Goal: Transaction & Acquisition: Purchase product/service

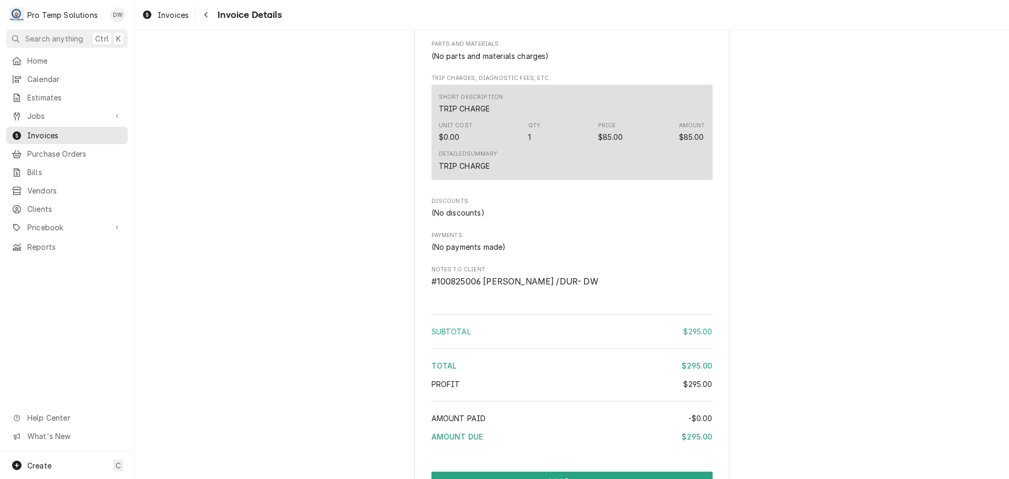
scroll to position [1010, 0]
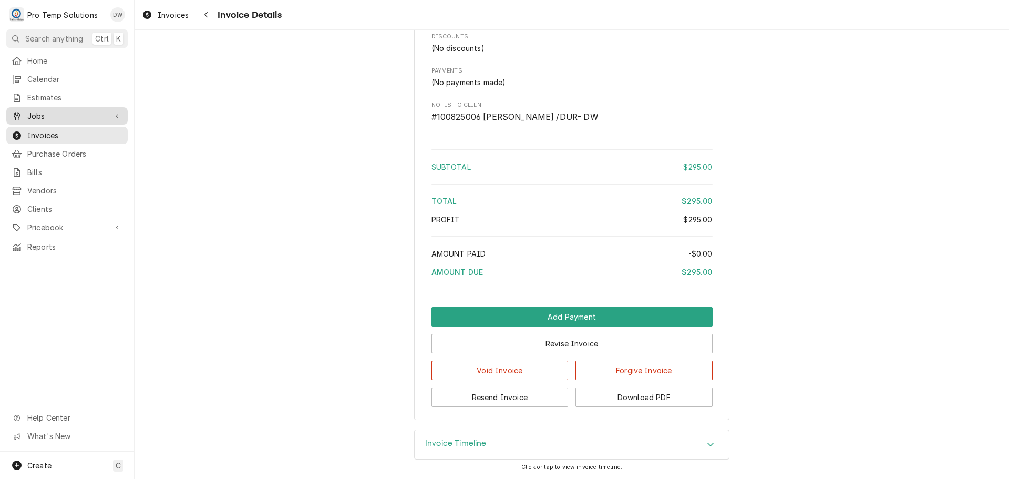
click at [48, 112] on span "Jobs" at bounding box center [66, 115] width 79 height 11
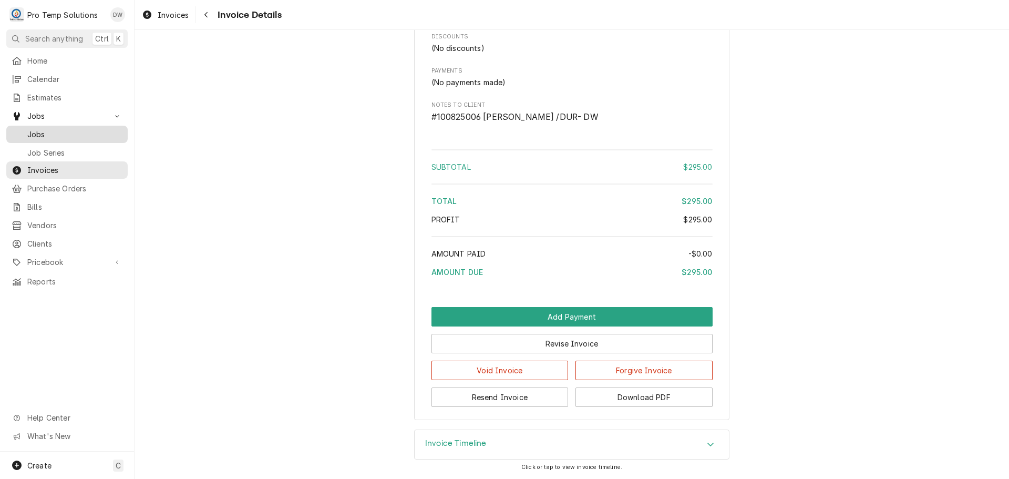
click at [38, 129] on span "Jobs" at bounding box center [74, 134] width 95 height 11
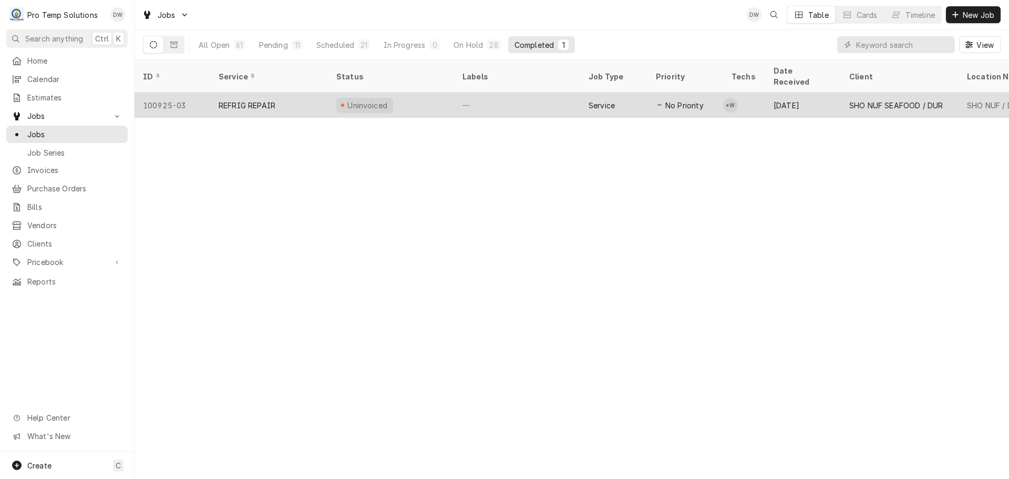
click at [518, 97] on div "—" at bounding box center [517, 104] width 126 height 25
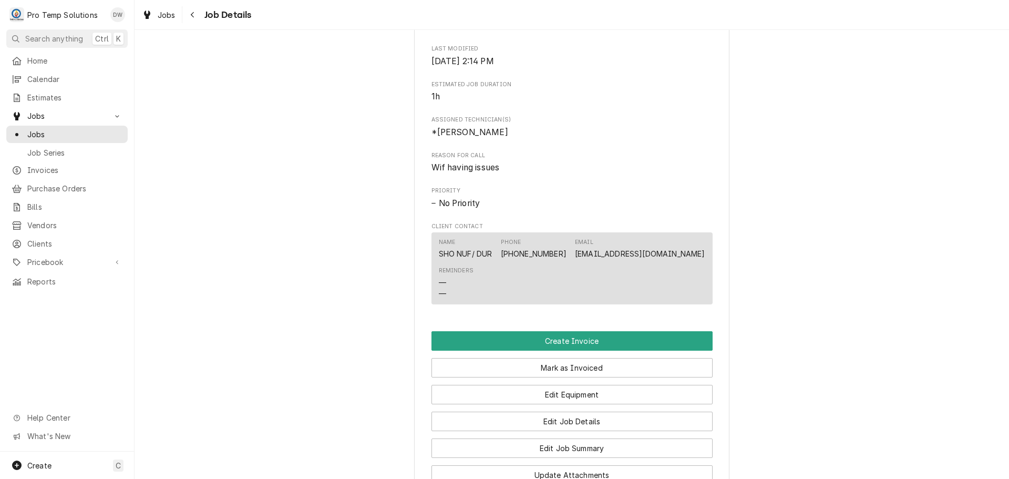
scroll to position [578, 0]
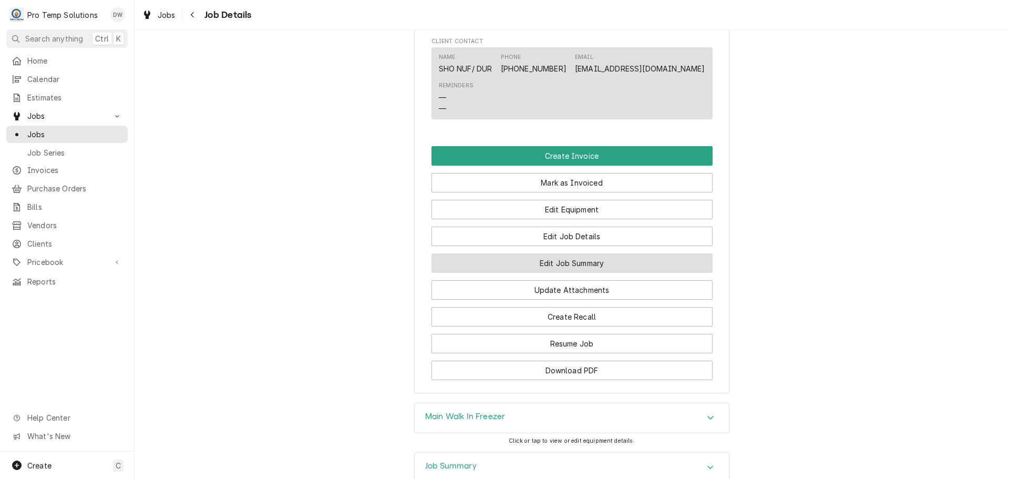
click at [572, 273] on button "Edit Job Summary" at bounding box center [571, 262] width 281 height 19
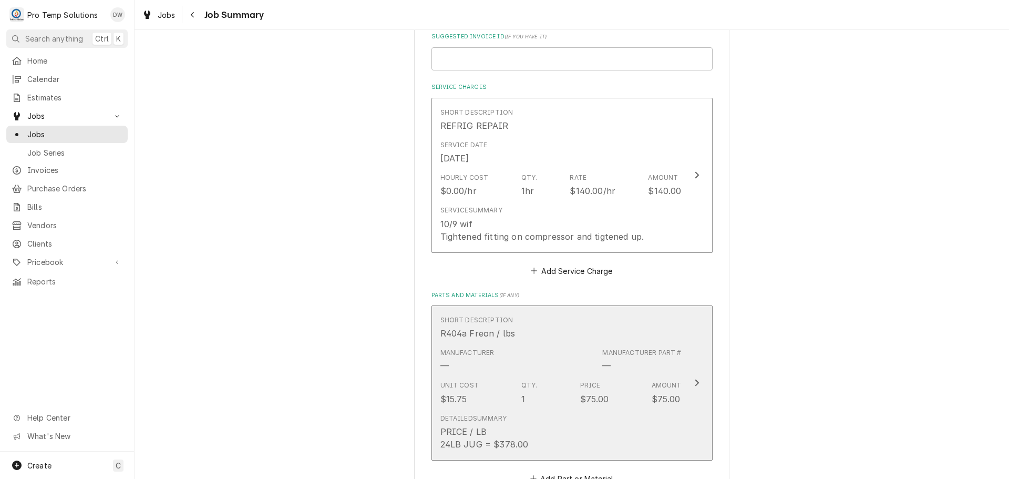
scroll to position [210, 0]
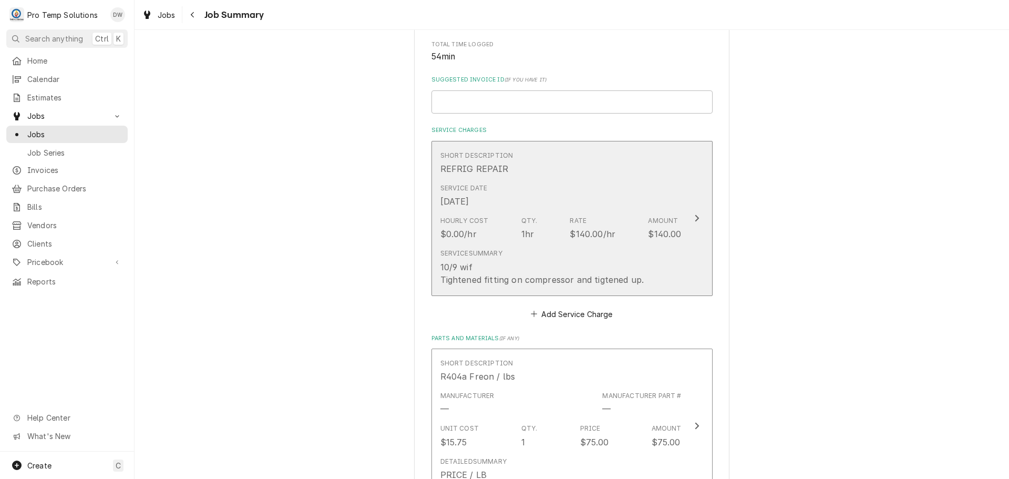
click at [694, 219] on div "Update Line Item" at bounding box center [697, 218] width 14 height 13
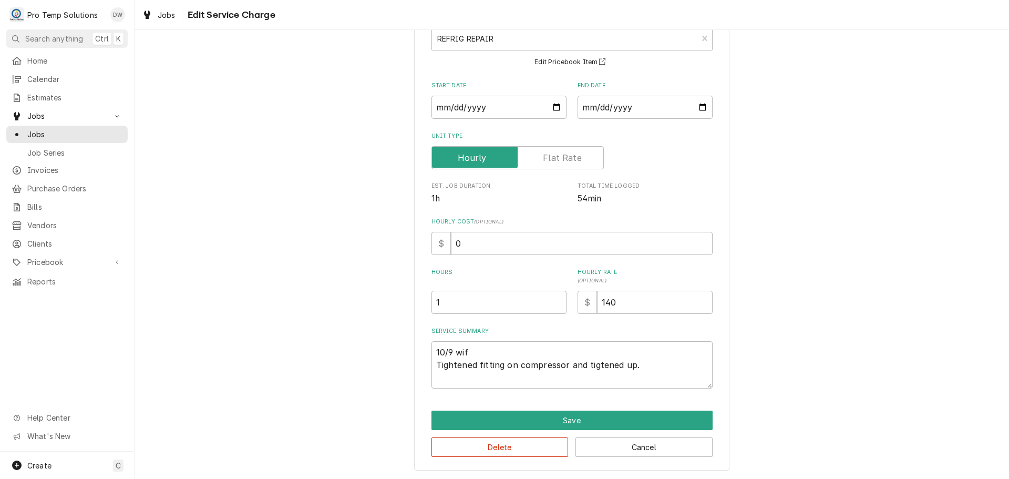
scroll to position [74, 0]
click at [572, 422] on button "Save" at bounding box center [571, 419] width 281 height 19
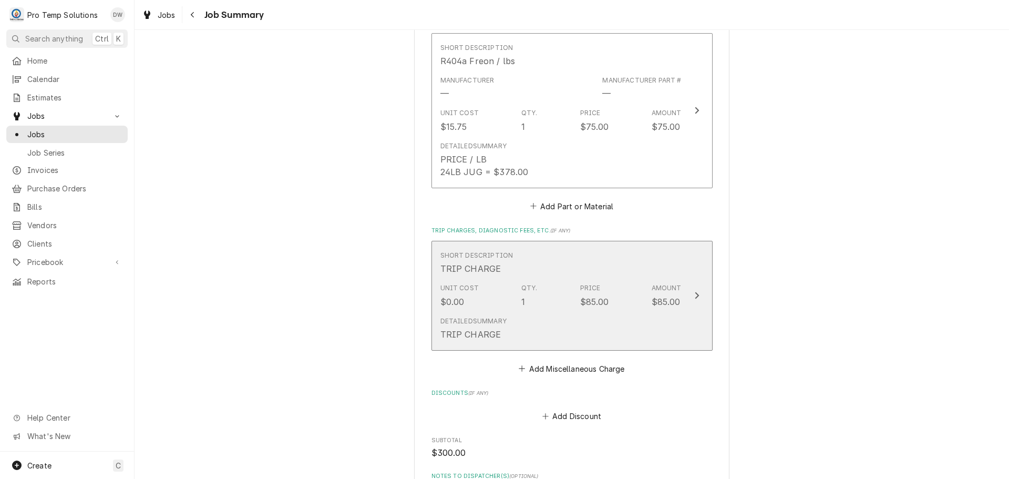
scroll to position [791, 0]
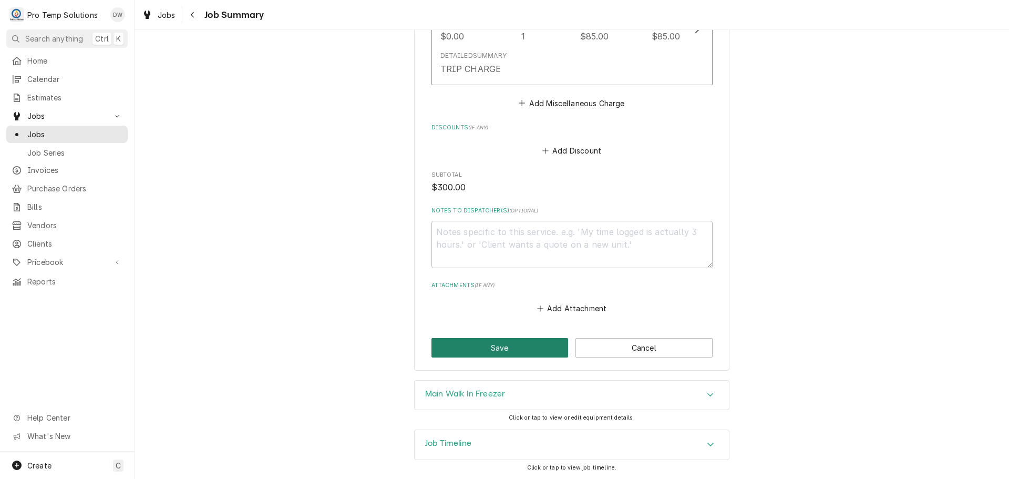
click at [496, 346] on button "Save" at bounding box center [499, 347] width 137 height 19
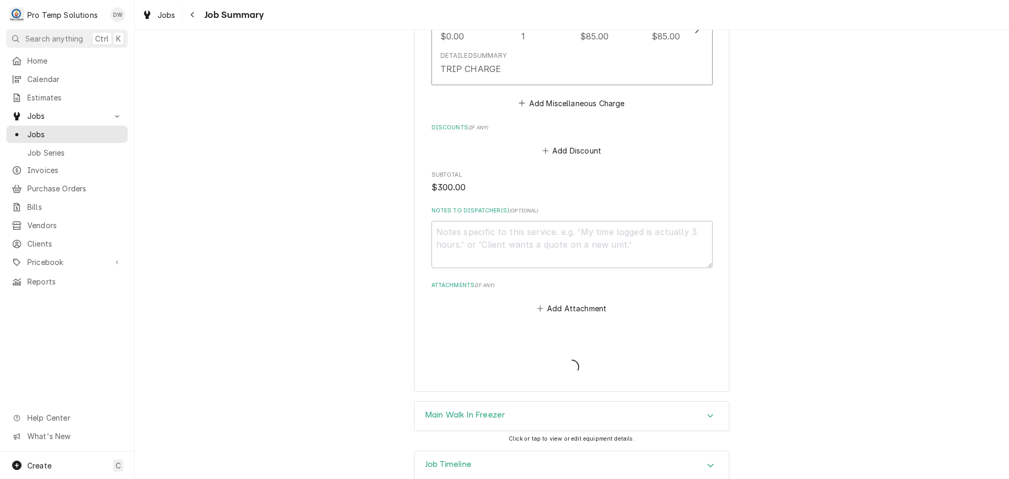
type textarea "x"
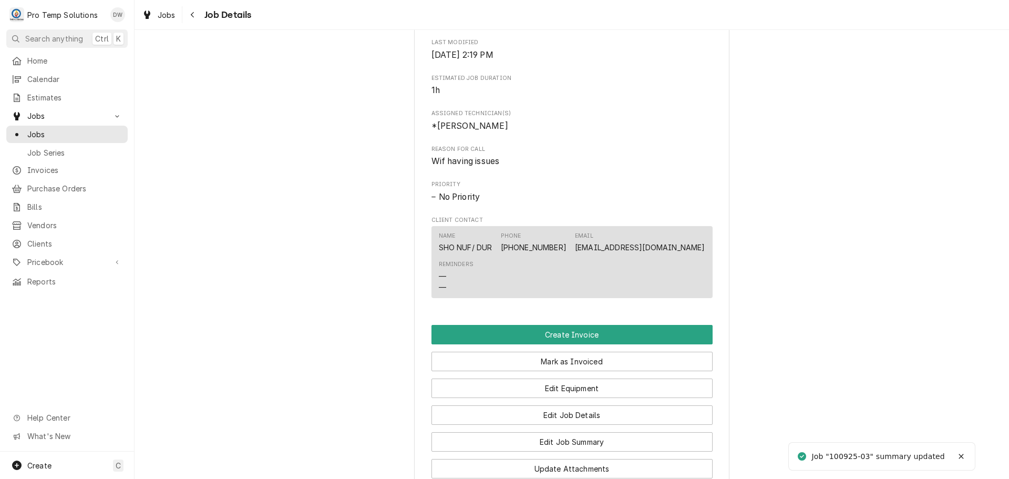
scroll to position [578, 0]
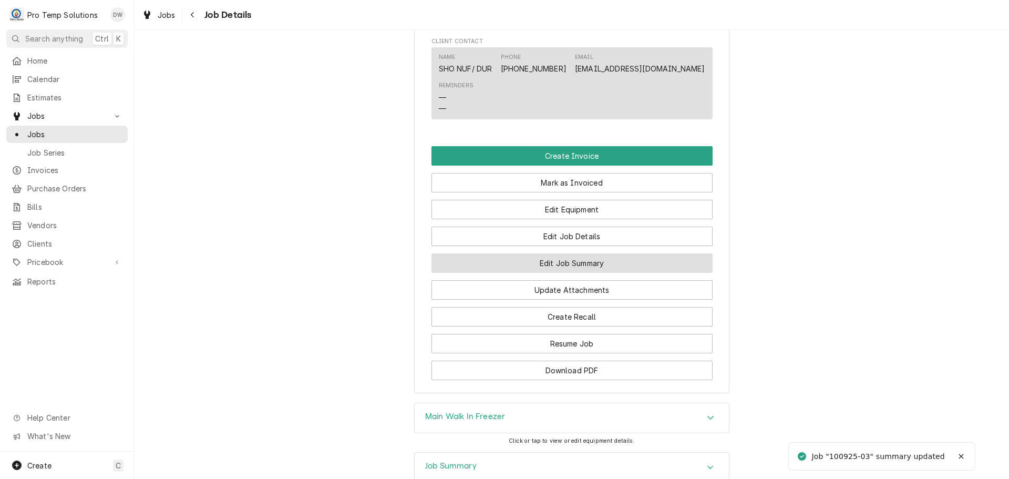
click at [561, 273] on button "Edit Job Summary" at bounding box center [571, 262] width 281 height 19
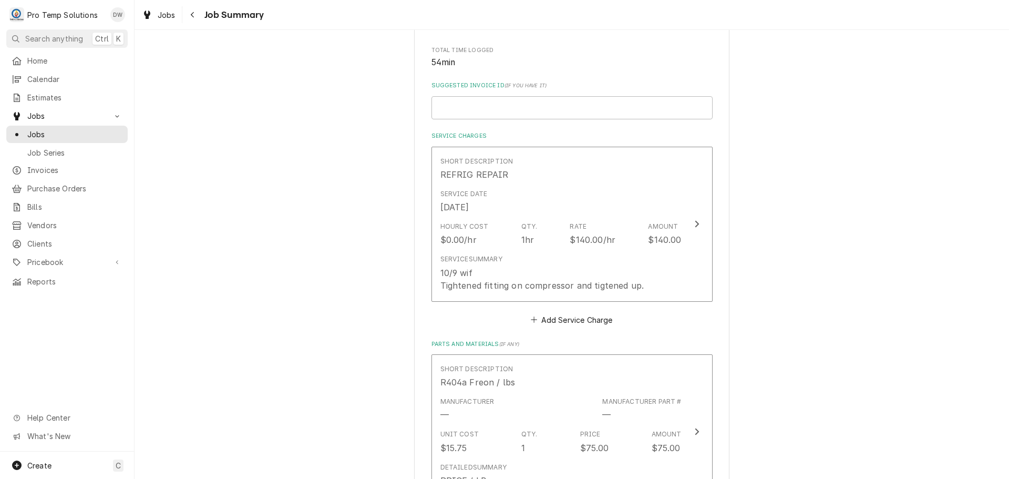
scroll to position [210, 0]
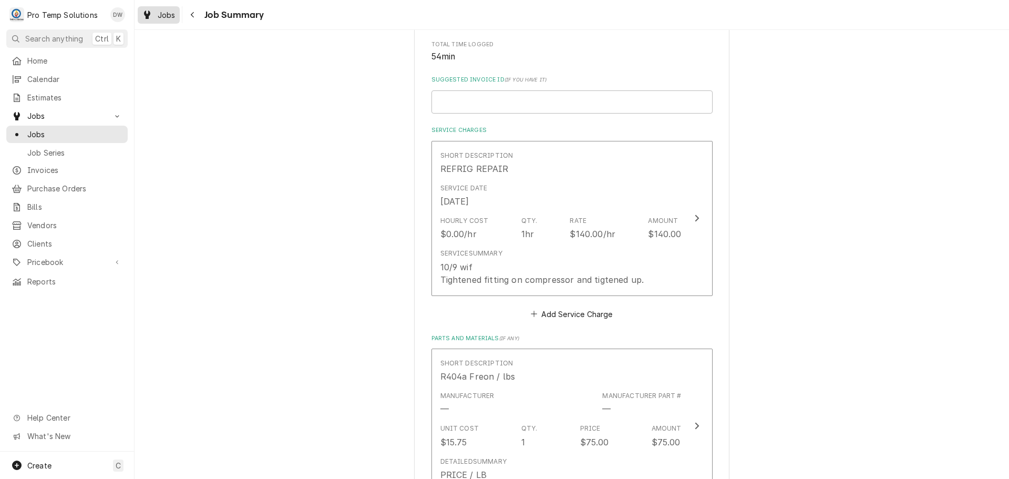
click at [157, 16] on div "Jobs" at bounding box center [159, 14] width 38 height 13
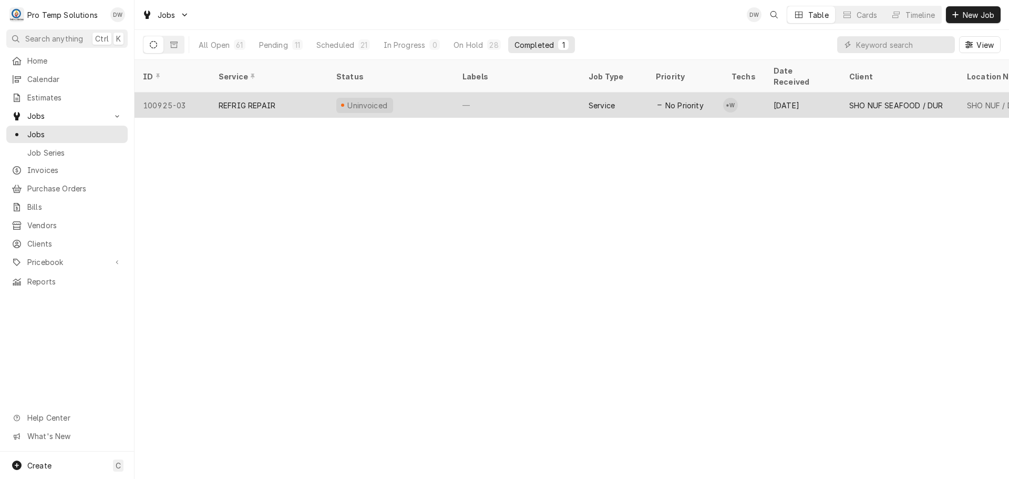
click at [547, 96] on div "—" at bounding box center [517, 104] width 126 height 25
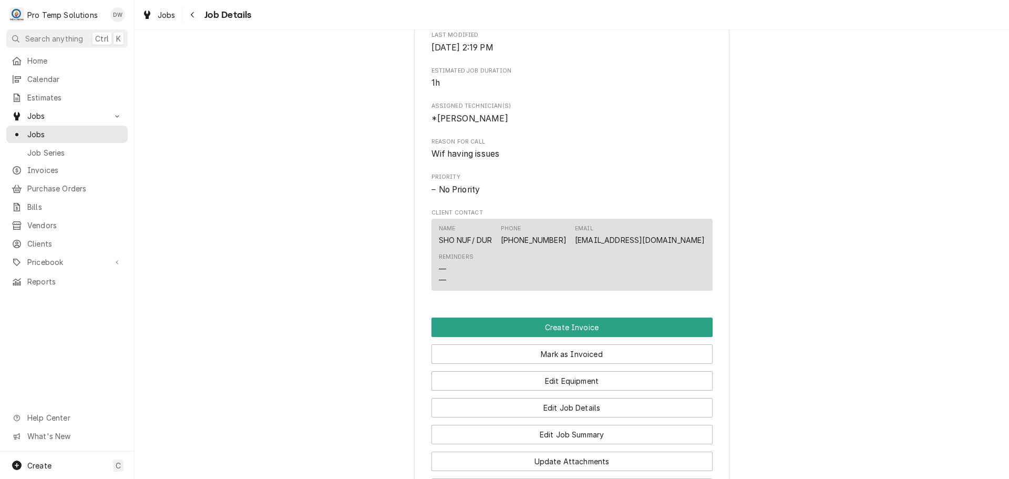
scroll to position [578, 0]
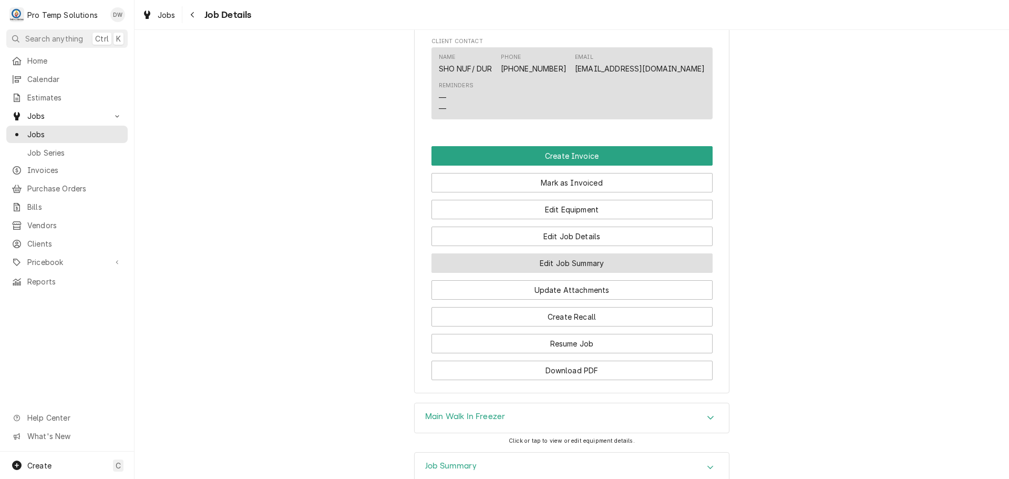
click at [561, 271] on button "Edit Job Summary" at bounding box center [571, 262] width 281 height 19
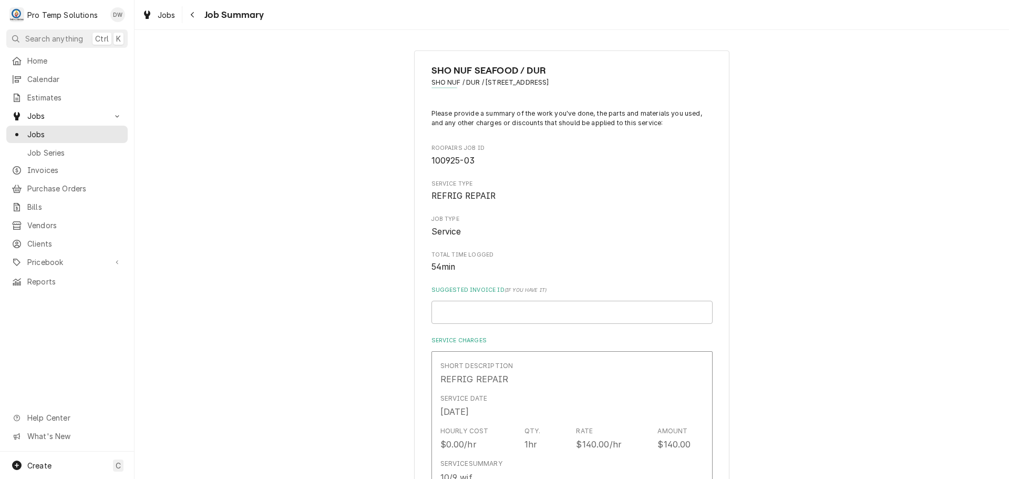
type textarea "x"
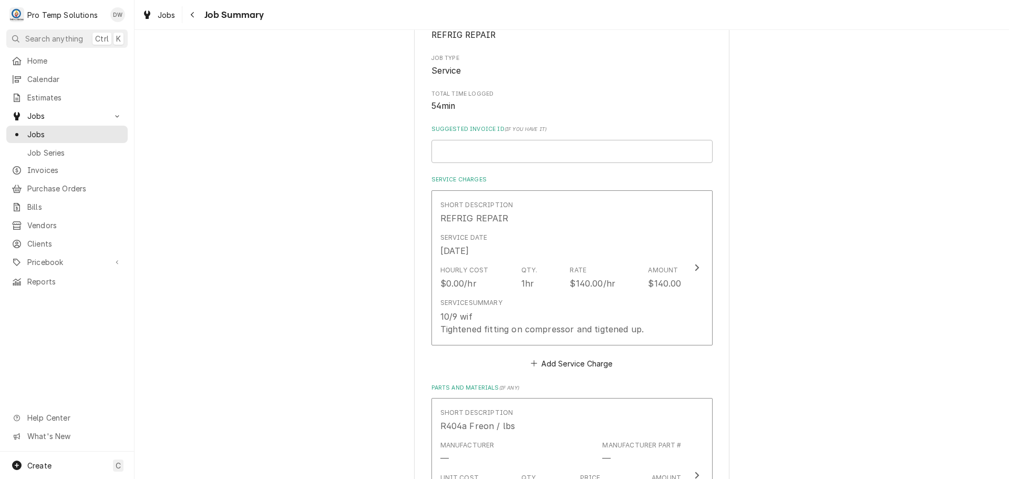
scroll to position [210, 0]
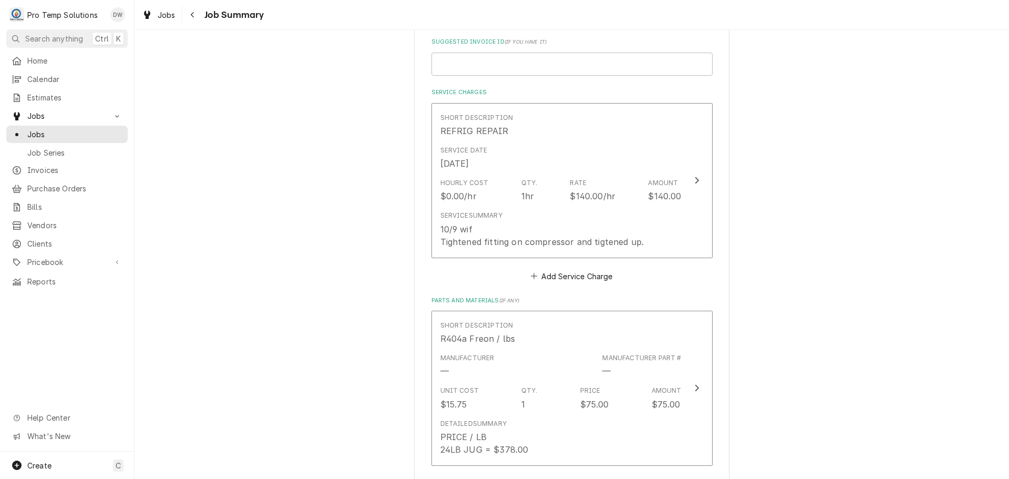
scroll to position [263, 0]
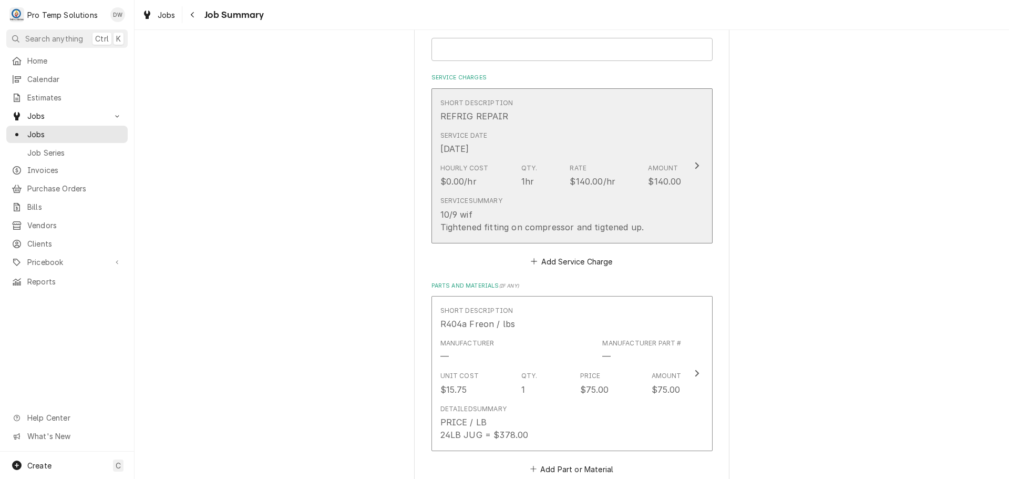
click at [694, 165] on icon "Update Line Item" at bounding box center [696, 165] width 5 height 8
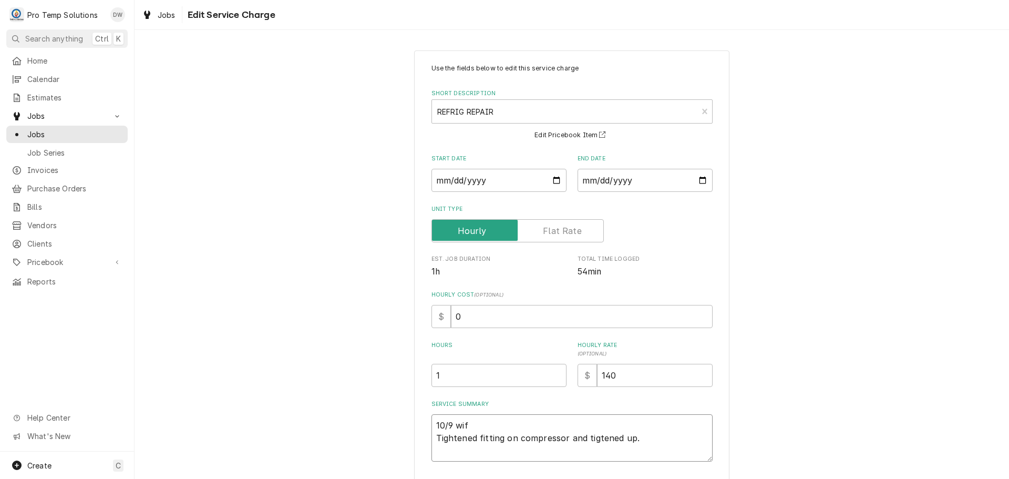
click at [481, 422] on textarea "10/9 wif Tightened fitting on compressor and tigtened up." at bounding box center [571, 437] width 281 height 47
type textarea "x"
type textarea "10/9 wi Tightened fitting on compressor and tigtened up."
type textarea "x"
type textarea "10/9 w Tightened fitting on compressor and tigtened up."
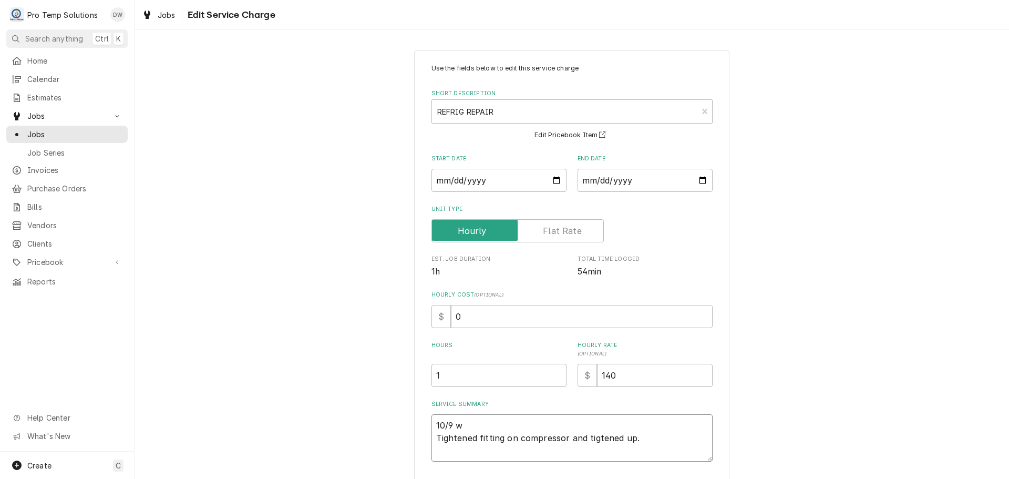
type textarea "x"
type textarea "10/9 Tightened fitting on compressor and tigtened up."
type textarea "x"
type textarea "10/9 W Tightened fitting on compressor and tigtened up."
type textarea "x"
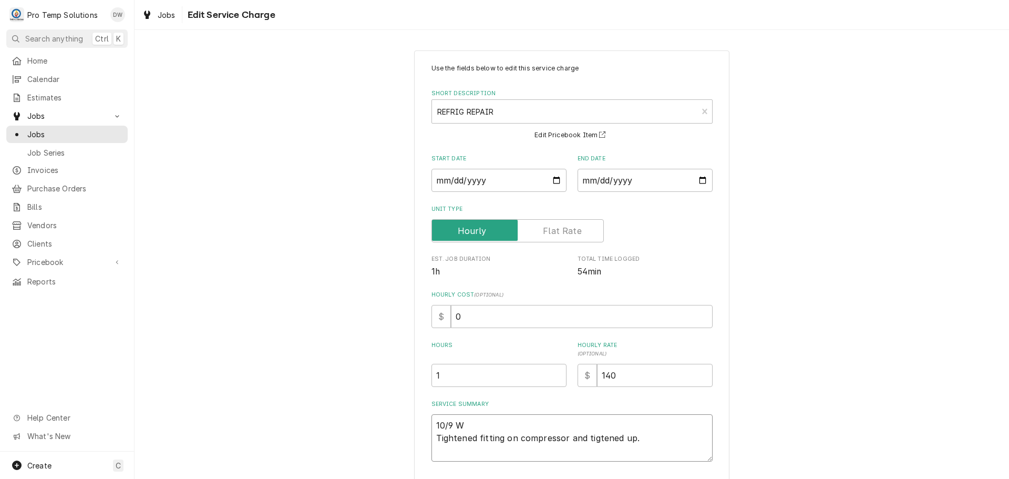
type textarea "10/9 WI Tightened fitting on compressor and tigtened up."
type textarea "x"
type textarea "10/9 WIF Tightened fitting on compressor and tigtened up."
type textarea "x"
type textarea "10/9 WIF Tightened fitting on compressor and tigtened up."
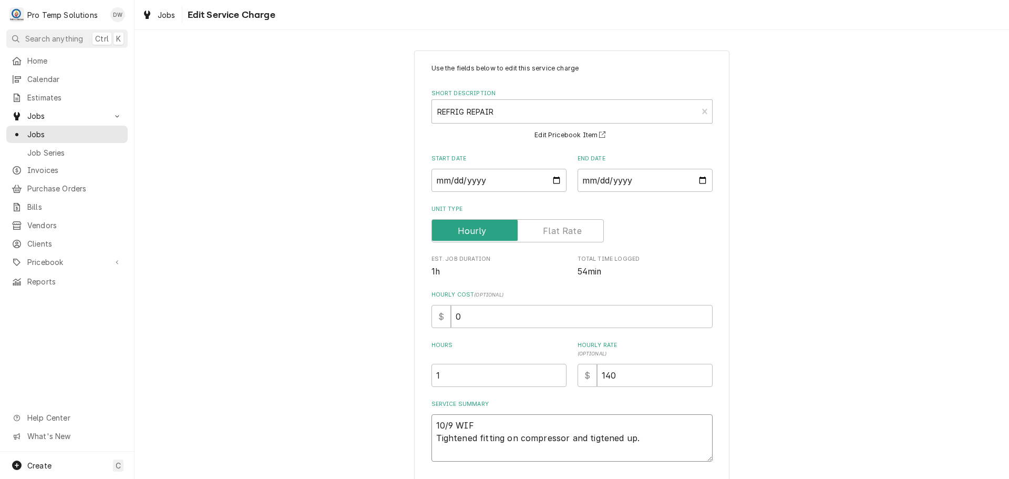
type textarea "x"
type textarea "10/9 WIF 1 Tightened fitting on compressor and tigtened up."
type textarea "x"
type textarea "10/9 WIF 12 Tightened fitting on compressor and tigtened up."
type textarea "x"
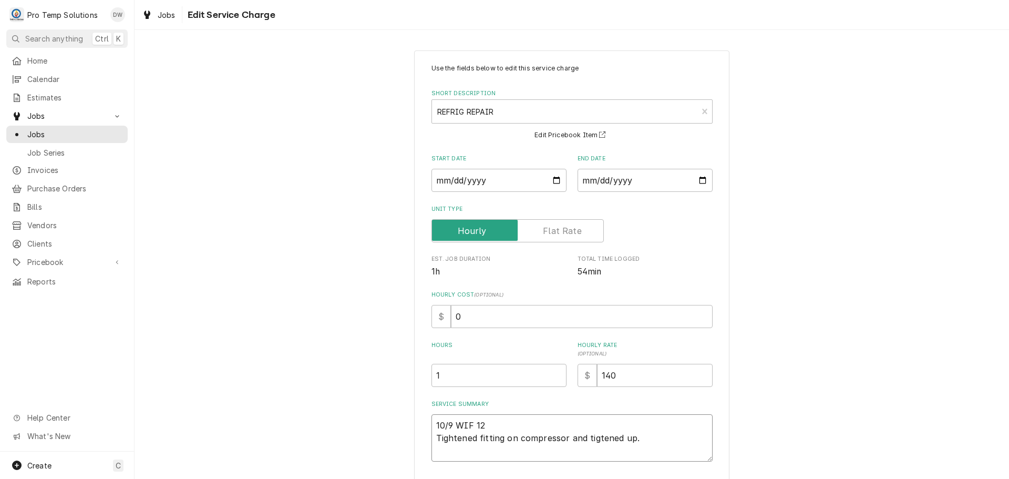
type textarea "10/9 WIF 120 Tightened fitting on compressor and tigtened up."
type textarea "x"
type textarea "10/9 WIF 120- Tightened fitting on compressor and tigtened up."
type textarea "x"
type textarea "10/9 WIF 120-2 Tightened fitting on compressor and tigtened up."
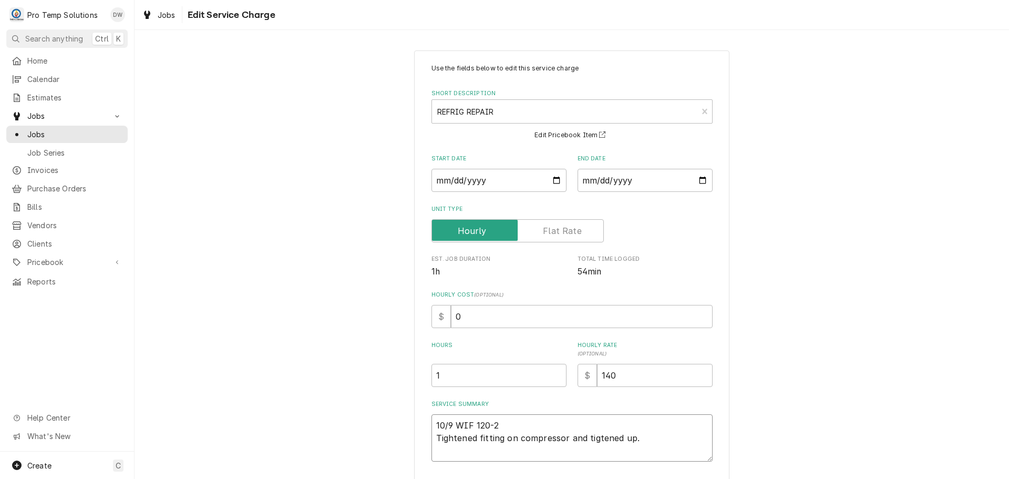
type textarea "x"
type textarea "10/9 WIF 120-21 Tightened fitting on compressor and tigtened up."
type textarea "x"
type textarea "10/9 WIF 120-215 Tightened fitting on compressor and tigtened up."
type textarea "x"
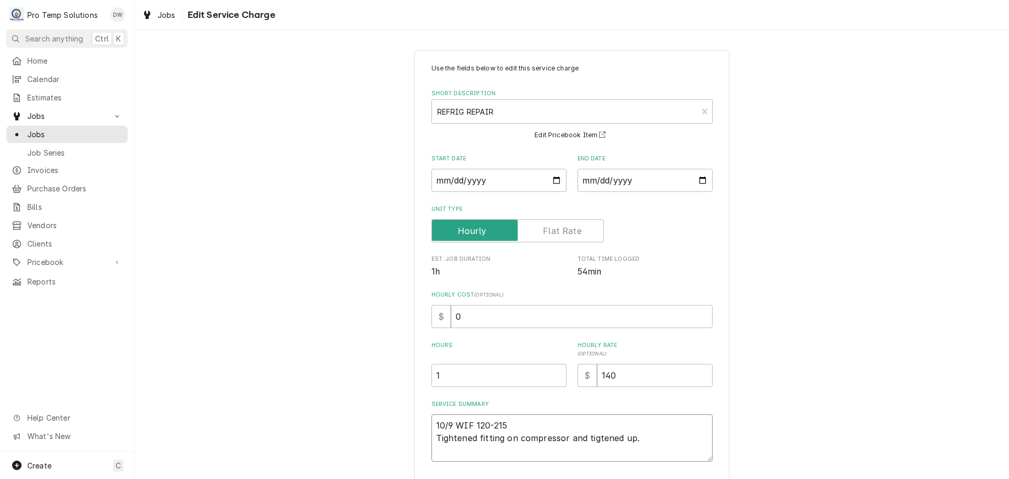
type textarea "10/9 WIF 120-215 Tightened fitting on compressor and tigtened up."
type textarea "x"
type textarea "10/9 WIF 120-215 K Tightened fitting on compressor and tigtened up."
type textarea "x"
type textarea "10/9 WIF 120-215 KE Tightened fitting on compressor and tigtened up."
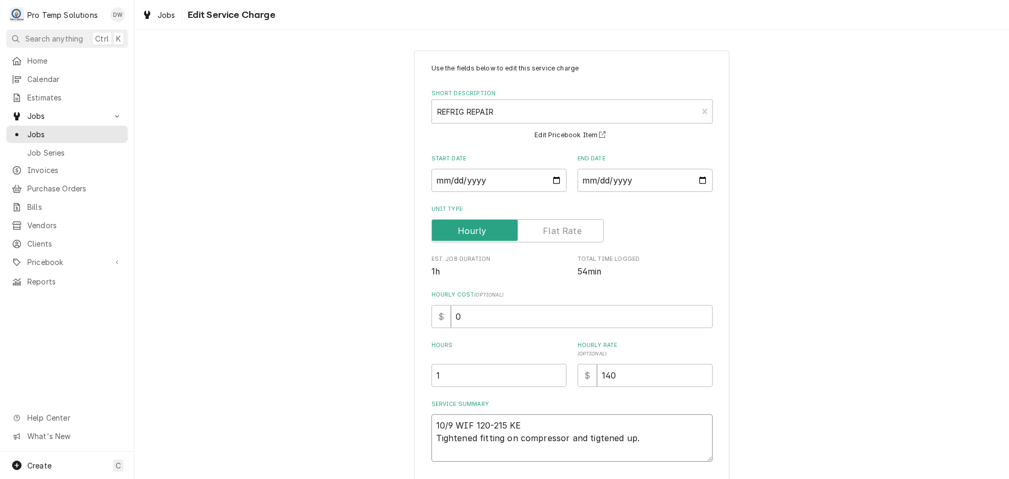
type textarea "x"
type textarea "10/9 WIF 120-215 KEV Tightened fitting on compressor and tigtened up."
type textarea "x"
type textarea "10/9 WIF 120-215 KEVI Tightened fitting on compressor and tigtened up."
type textarea "x"
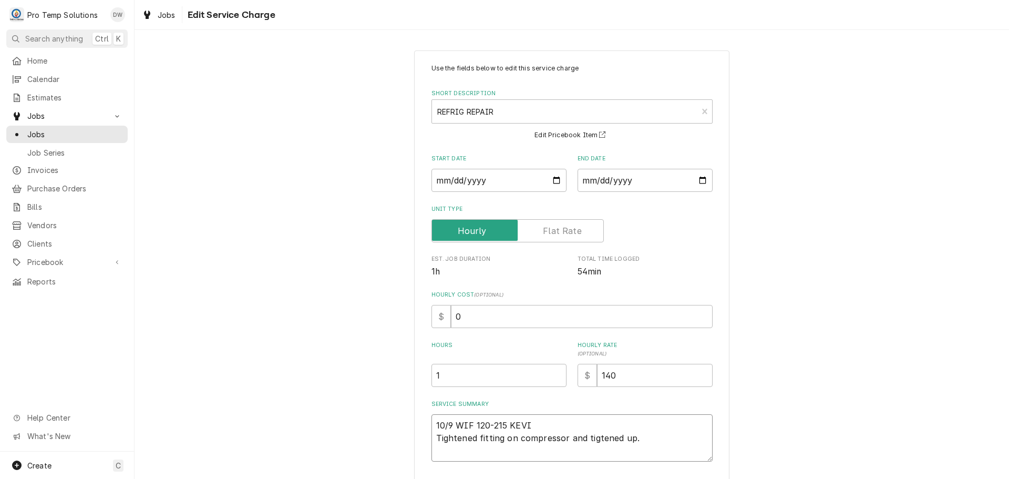
type textarea "10/9 WIF 120-215 KEVIN Tightened fitting on compressor and tigtened up."
type textarea "x"
type textarea "10/9 WIF 120-215 KEVIN Tightened fitting on compressor and tigtened up."
click at [627, 436] on textarea "10/9 WIF 120-215 KEVIN Tightened fitting on compressor and tigtened up." at bounding box center [571, 437] width 281 height 47
type textarea "x"
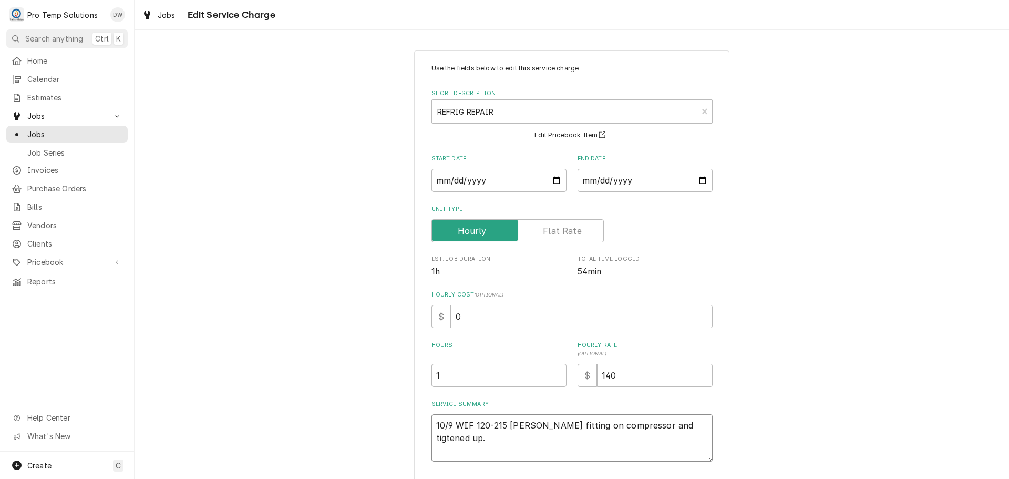
type textarea "10/9 WIF 120-215 KEVIN Tightened fitting on compressor and tigtened u."
type textarea "x"
type textarea "10/9 WIF 120-215 KEVIN Tightened fitting on compressor and tigtened ."
type textarea "x"
type textarea "10/9 WIF 120-215 KEVIN Tightened fitting on compressor and tigtened."
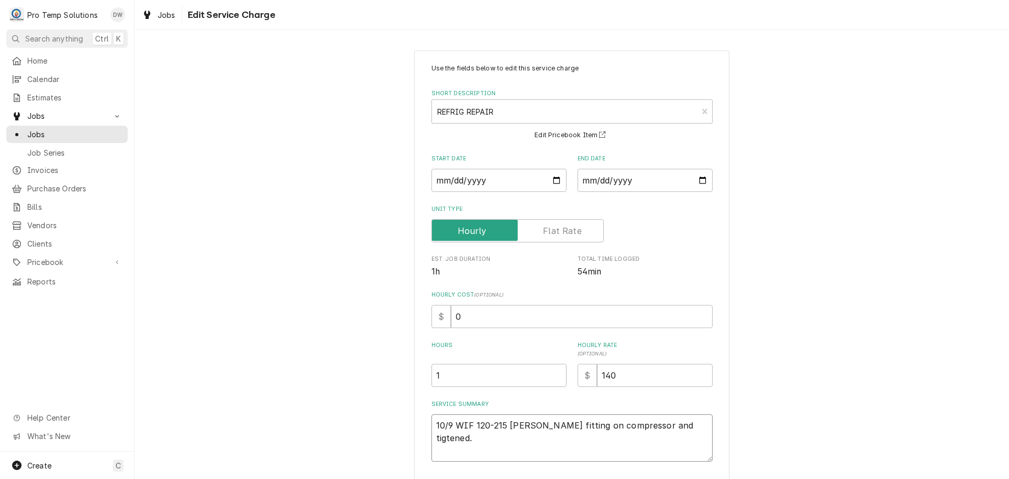
type textarea "x"
type textarea "10/9 WIF 120-215 KEVIN Tightened fitting on compressor and tigtene."
type textarea "x"
type textarea "10/9 WIF 120-215 KEVIN Tightened fitting on compressor and tigten."
type textarea "x"
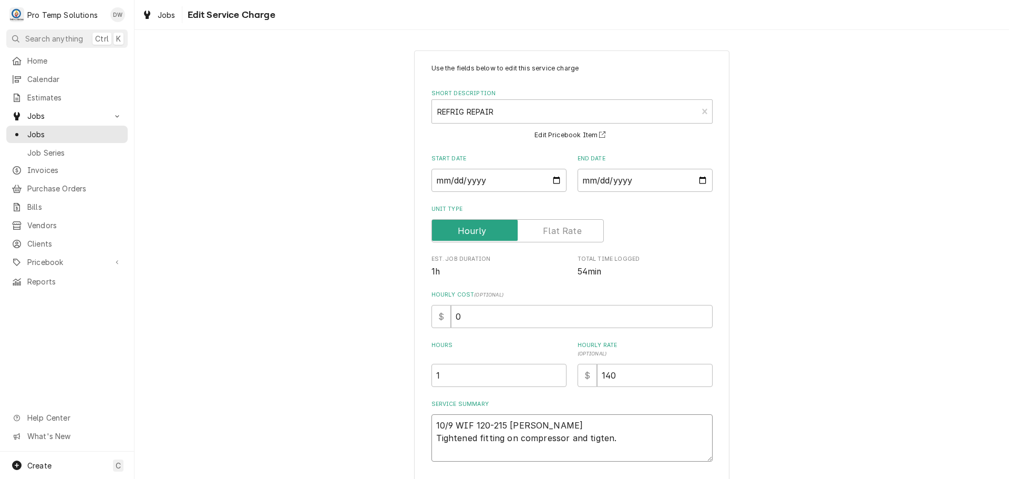
type textarea "10/9 WIF 120-215 KEVIN Tightened fitting on compressor and tigte."
type textarea "x"
type textarea "10/9 WIF 120-215 KEVIN Tightened fitting on compressor and tigt."
type textarea "x"
type textarea "10/9 WIF 120-215 KEVIN Tightened fitting on compressor and tig."
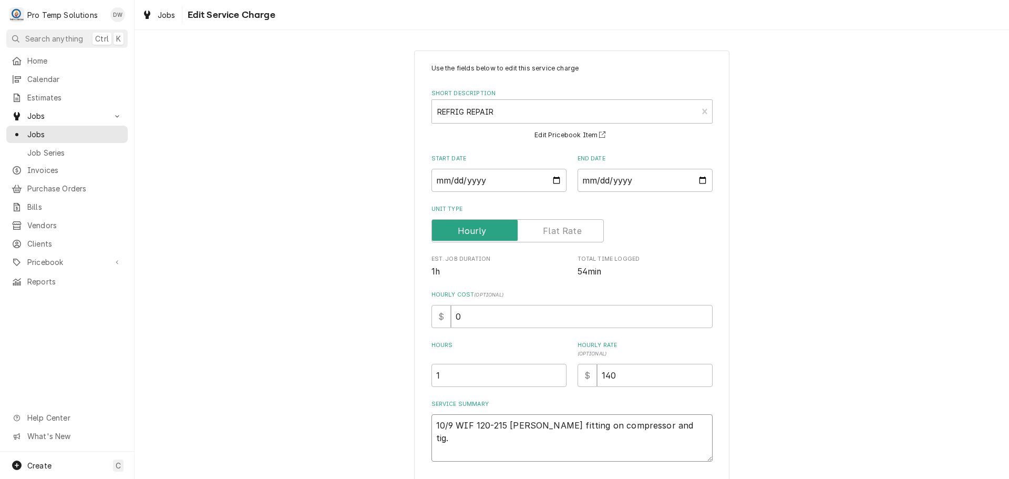
type textarea "x"
type textarea "10/9 WIF 120-215 KEVIN Tightened fitting on compressor and ti."
type textarea "x"
type textarea "10/9 WIF 120-215 KEVIN Tightened fitting on compressor and t."
type textarea "x"
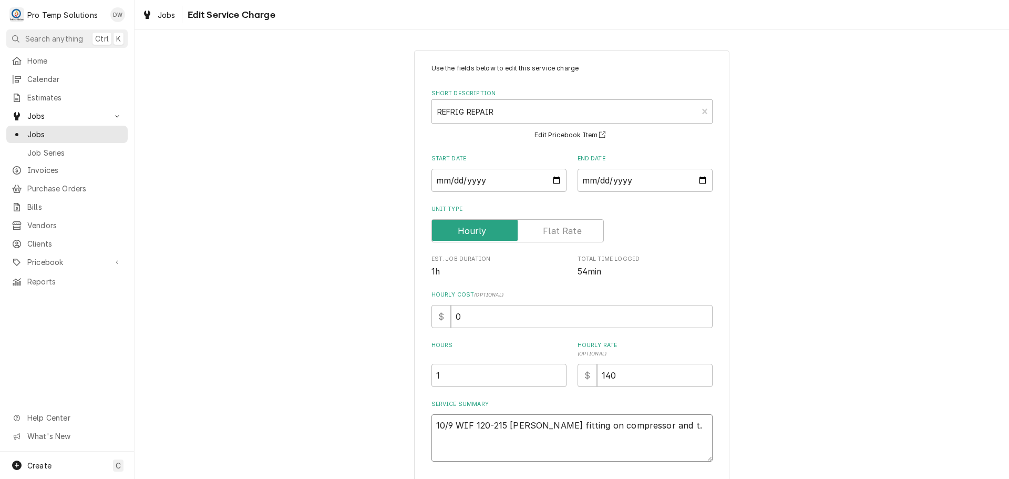
type textarea "10/9 WIF 120-215 KEVIN Tightened fitting on compressor and to."
type textarea "x"
type textarea "10/9 WIF 120-215 KEVIN Tightened fitting on compressor and top."
type textarea "x"
type textarea "10/9 WIF 120-215 KEVIN Tightened fitting on compressor and topp."
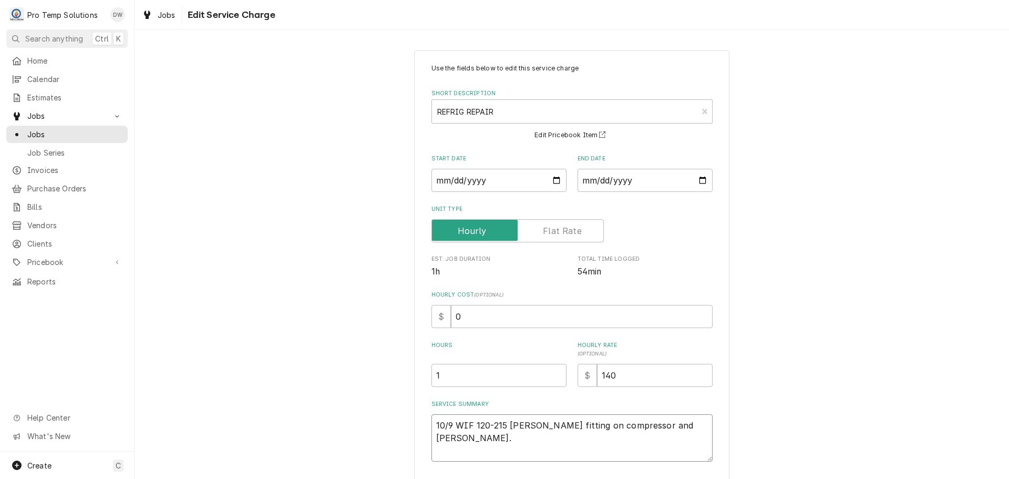
type textarea "x"
type textarea "10/9 WIF 120-215 KEVIN Tightened fitting on compressor and toppe."
type textarea "x"
type textarea "10/9 WIF 120-215 KEVIN Tightened fitting on compressor and topped."
type textarea "x"
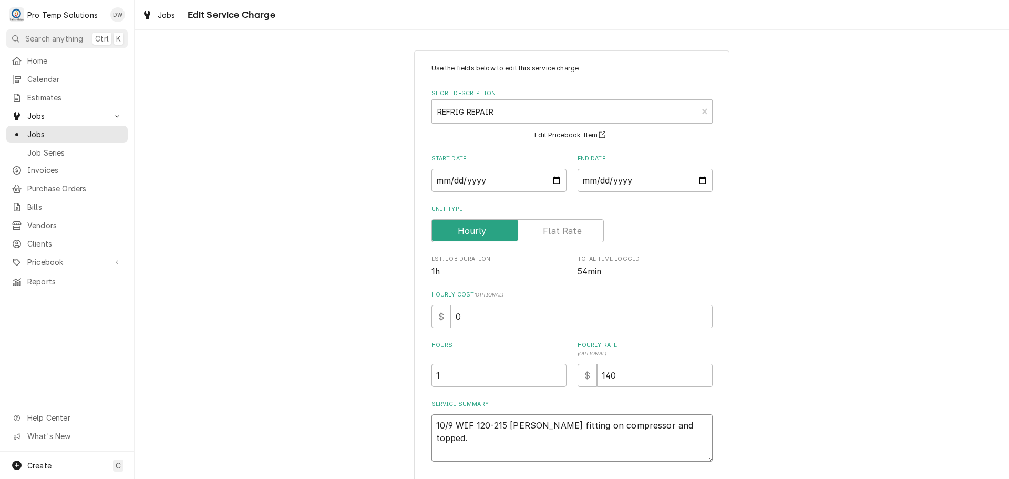
type textarea "10/9 WIF 120-215 KEVIN Tightened fitting on compressor and topped ."
type textarea "x"
type textarea "10/9 WIF 120-215 KEVIN Tightened fitting on compressor and topped o."
type textarea "x"
type textarea "10/9 WIF 120-215 KEVIN Tightened fitting on compressor and topped of."
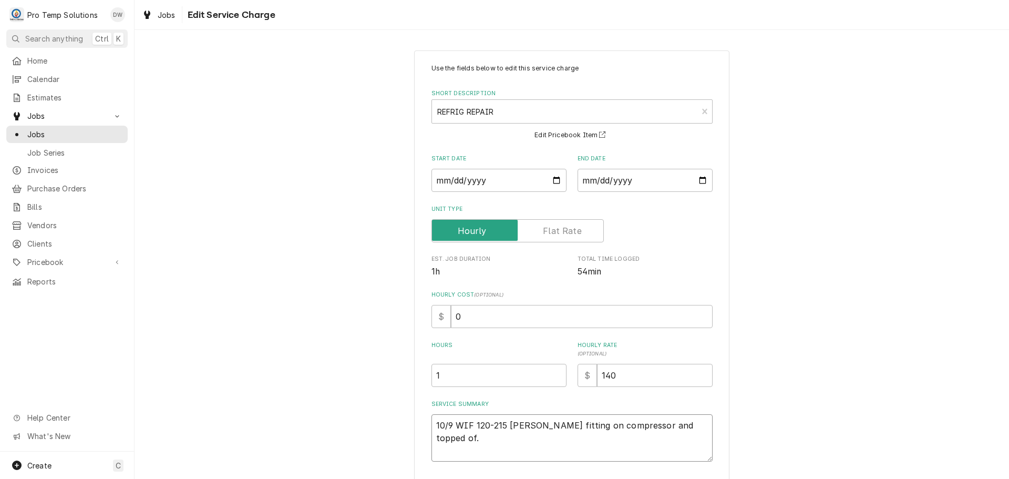
type textarea "x"
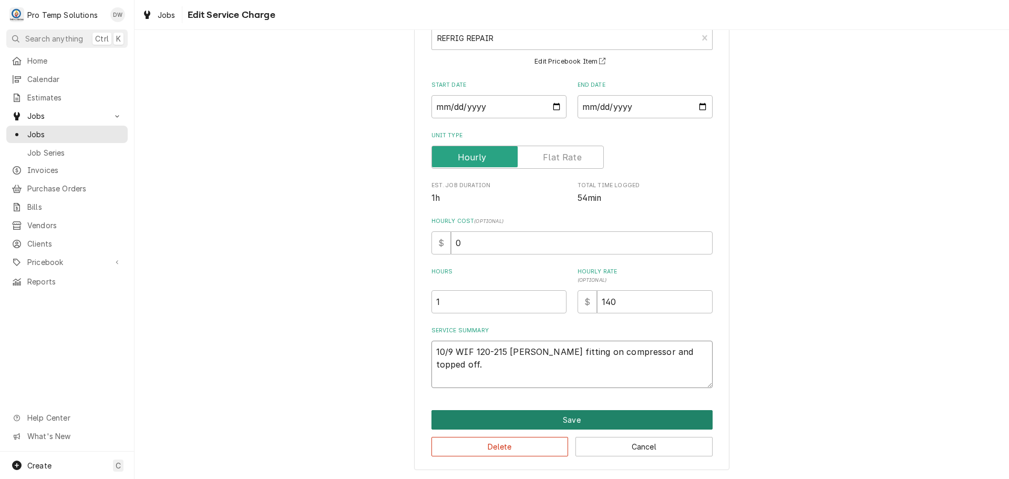
type textarea "10/9 WIF 120-215 [PERSON_NAME] fitting on compressor and topped off."
click at [563, 419] on button "Save" at bounding box center [571, 419] width 281 height 19
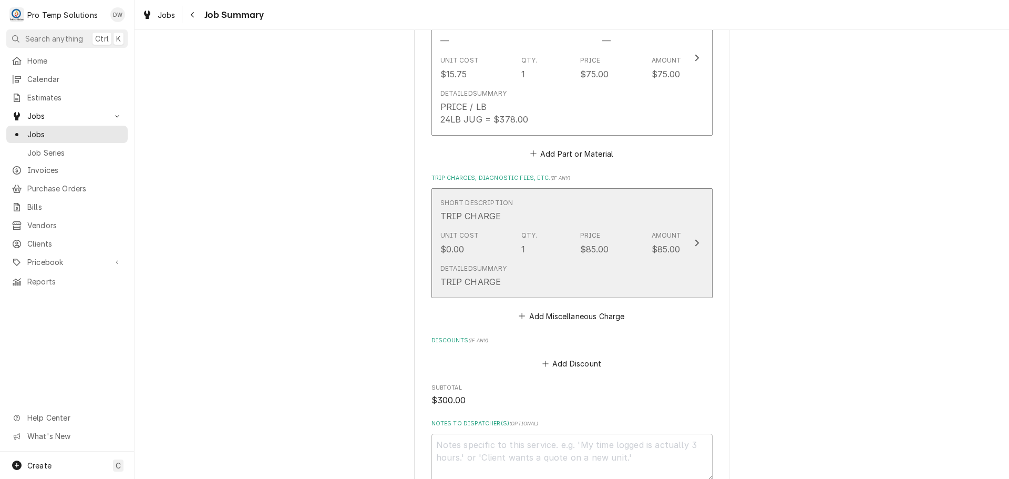
scroll to position [788, 0]
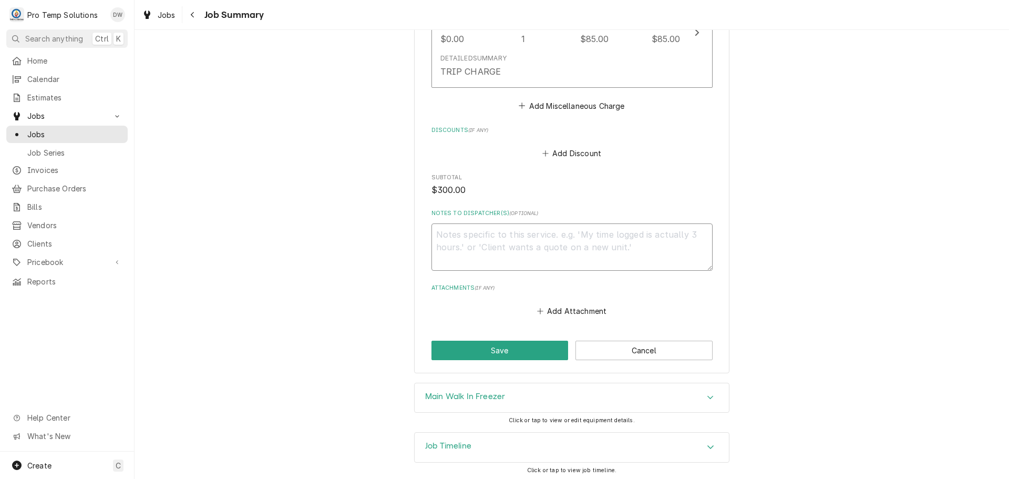
click at [470, 238] on textarea "Notes to Dispatcher(s) ( optional )" at bounding box center [571, 246] width 281 height 47
type textarea "x"
type textarea "#"
type textarea "x"
type textarea "#1"
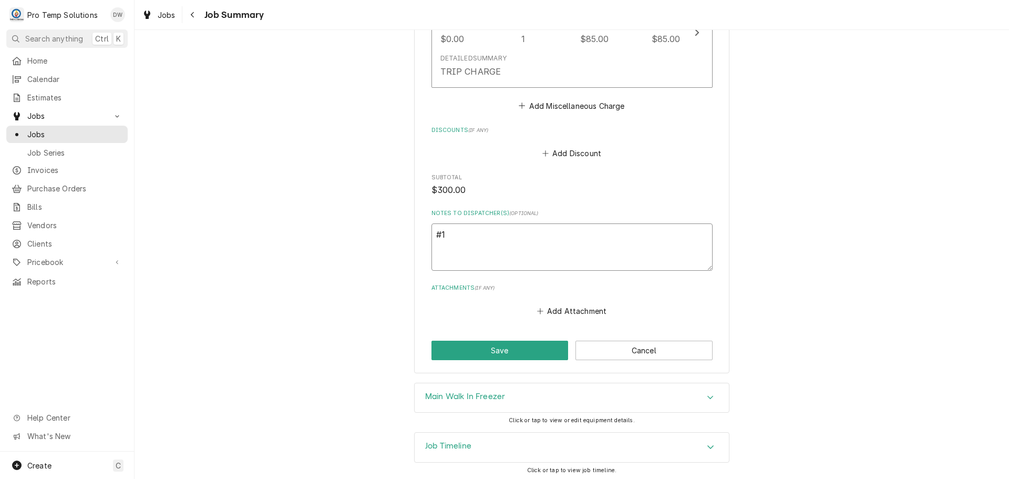
type textarea "x"
type textarea "#10"
type textarea "x"
type textarea "#100"
type textarea "x"
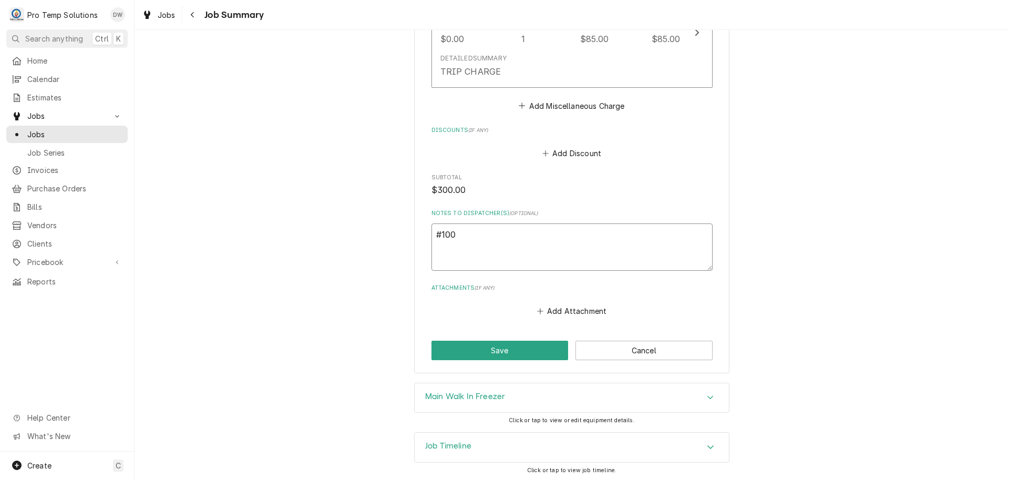
type textarea "#1009"
type textarea "x"
type textarea "#10092"
type textarea "x"
type textarea "#100925"
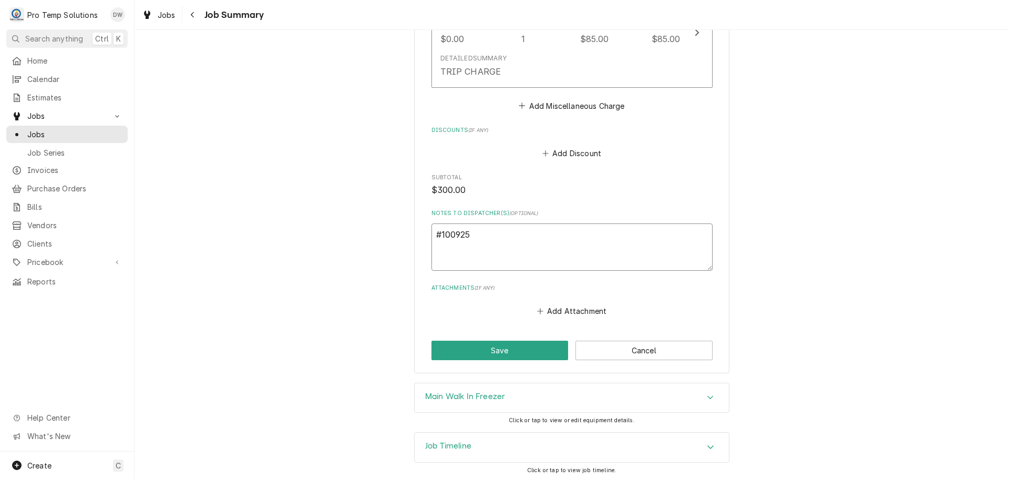
type textarea "x"
type textarea "#1009250"
type textarea "x"
type textarea "#10092500"
type textarea "x"
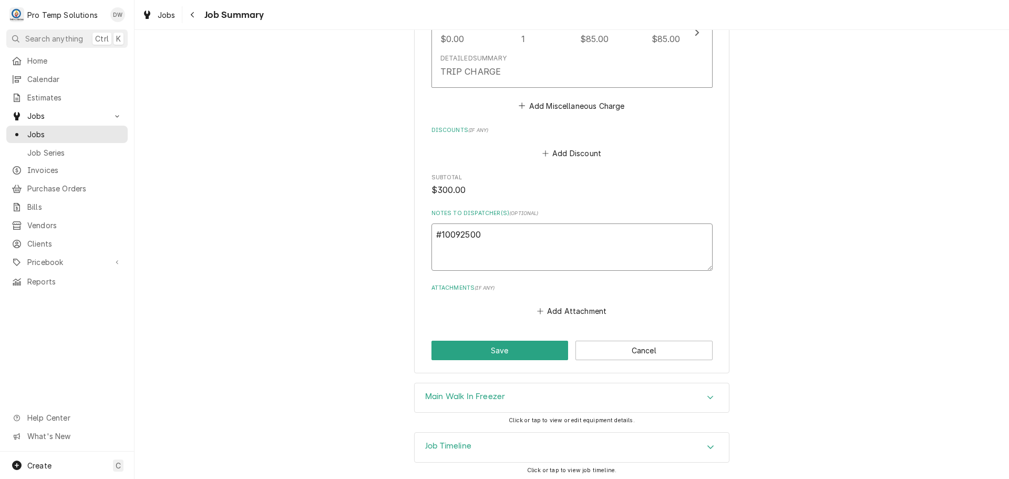
type textarea "#100925004"
type textarea "x"
type textarea "#100925004"
type textarea "x"
type textarea "#100925004 s"
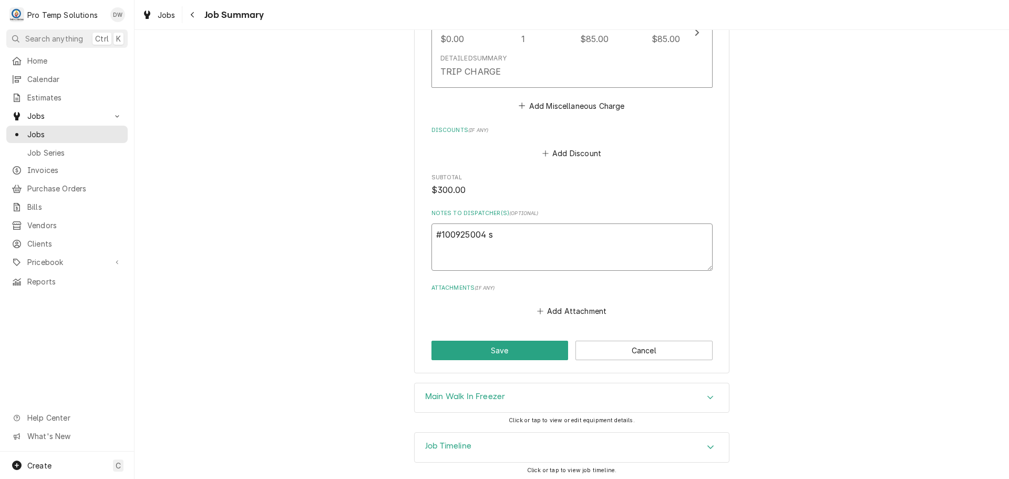
type textarea "x"
type textarea "#100925004 sh"
type textarea "x"
type textarea "#100925004 sho"
type textarea "x"
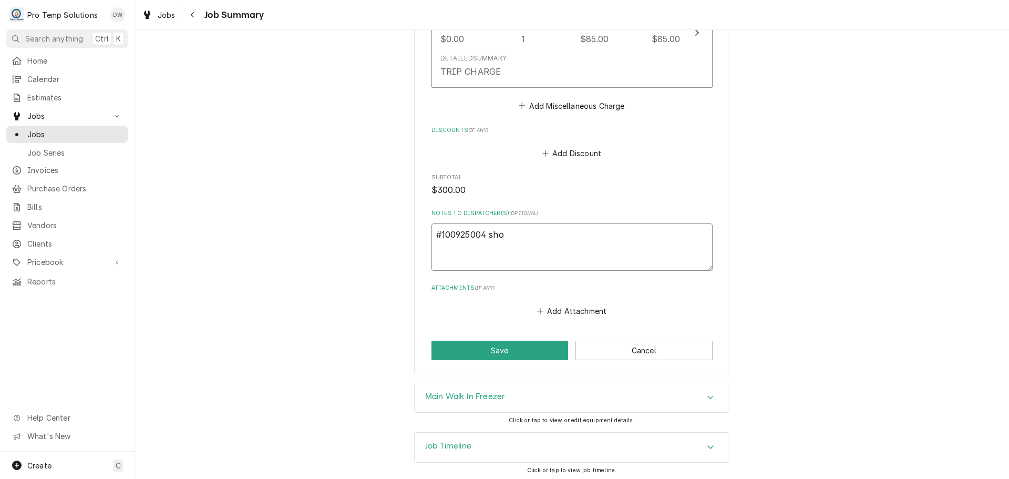
type textarea "#100925004 sh"
type textarea "x"
type textarea "#100925004 s"
type textarea "x"
type textarea "#100925004"
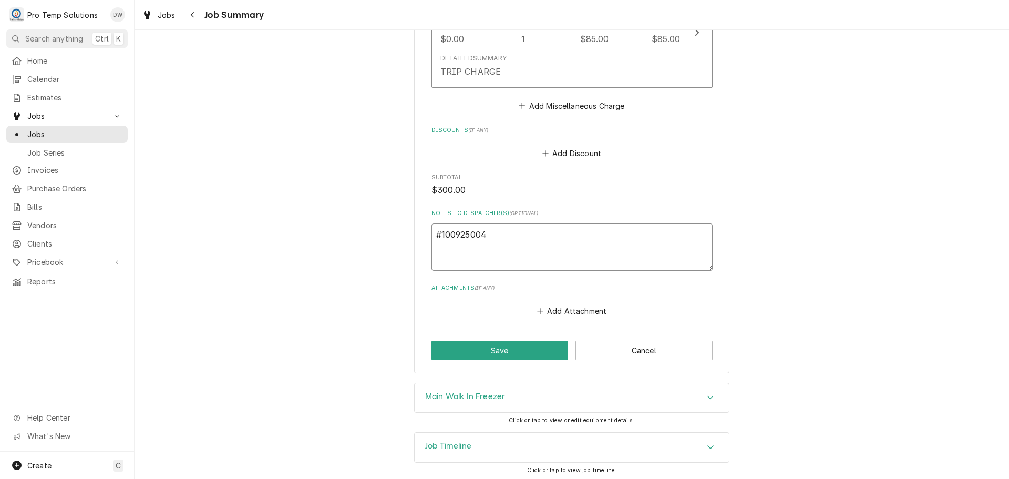
type textarea "x"
type textarea "#100925004 S"
type textarea "x"
type textarea "#100925004 SH"
type textarea "x"
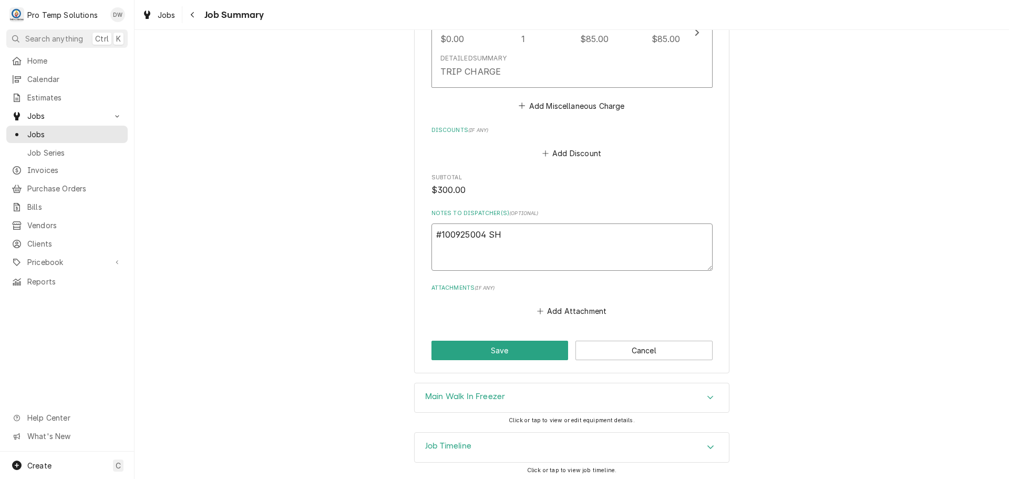
type textarea "#100925004 SHO"
type textarea "x"
type textarea "#100925004 SHO"
type textarea "x"
type textarea "#100925004 SHO N"
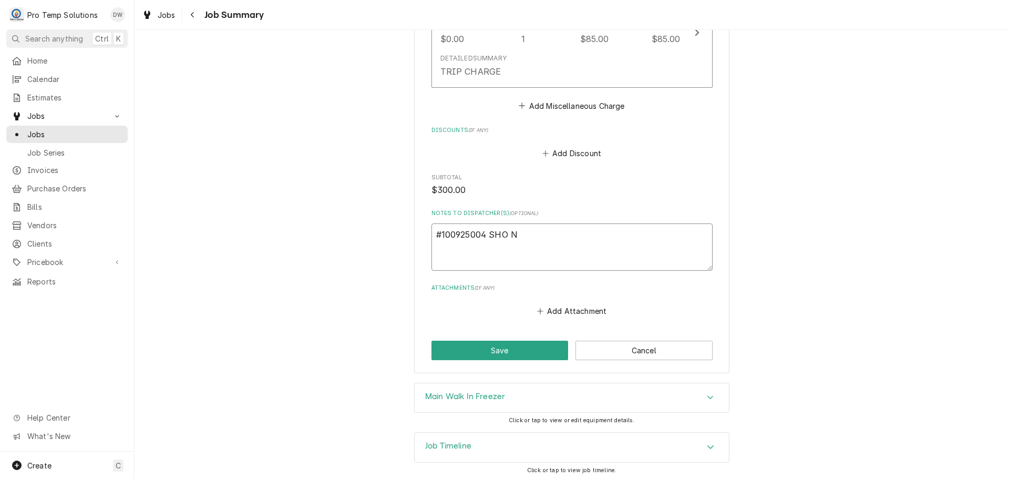
type textarea "x"
type textarea "#100925004 SHO NU"
type textarea "x"
type textarea "#100925004 SHO NUF"
type textarea "x"
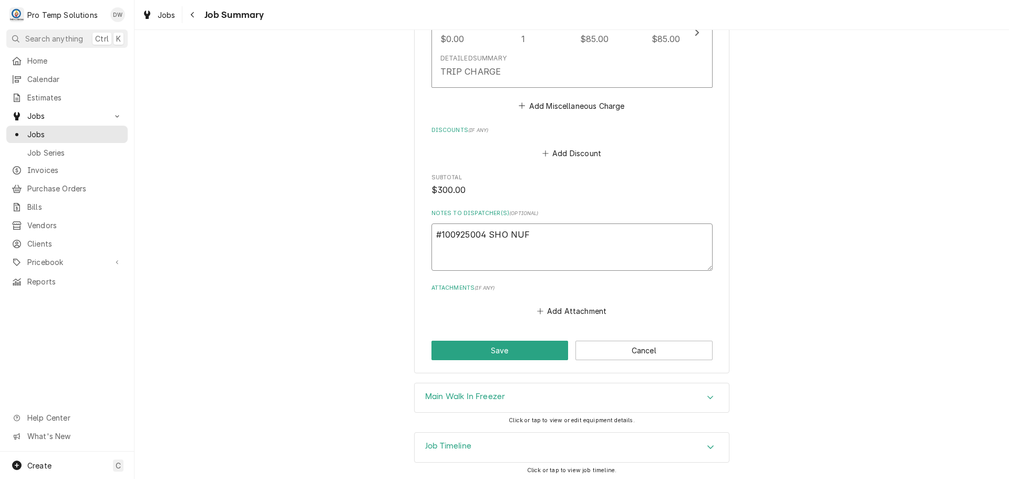
type textarea "#100925004 SHO NUF-"
type textarea "x"
type textarea "#100925004 SHO NUF-"
type textarea "x"
type textarea "#100925004 SHO NUF- W"
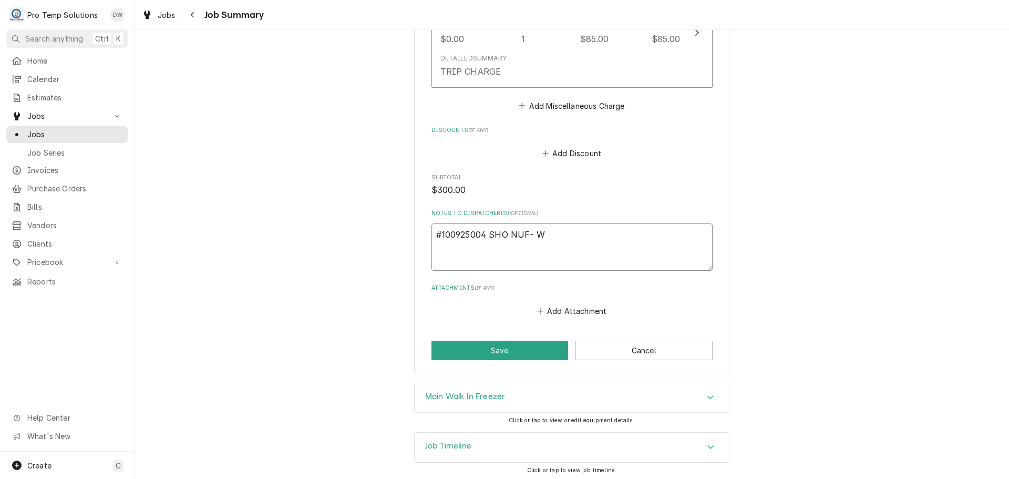
type textarea "x"
type textarea "#100925004 SHO NUF- WI"
type textarea "x"
type textarea "#100925004 SHO NUF- WIF"
type textarea "x"
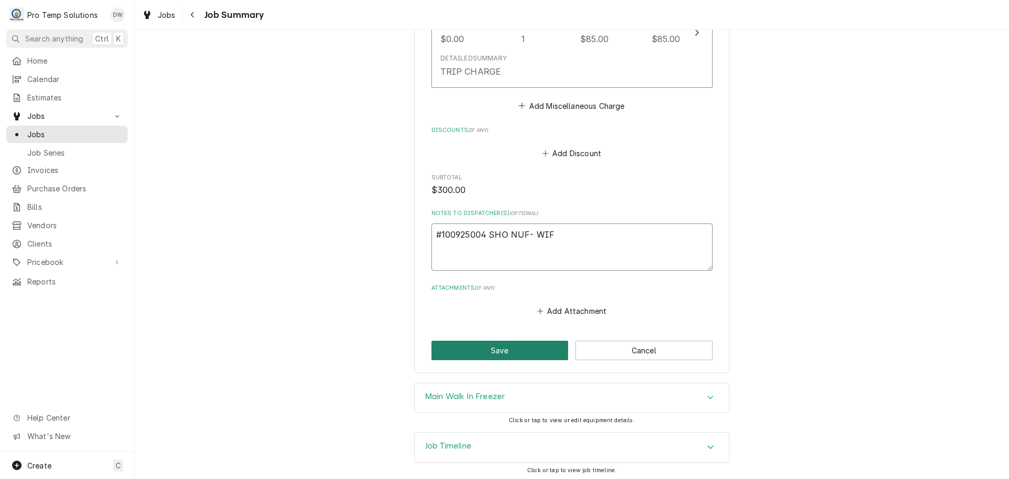
type textarea "#100925004 SHO NUF- WIF"
click at [510, 353] on button "Save" at bounding box center [499, 349] width 137 height 19
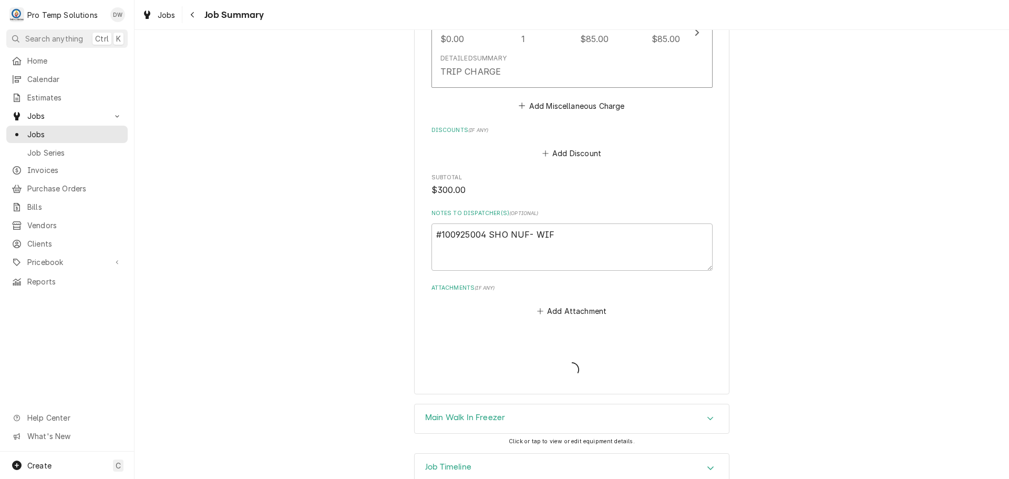
type textarea "x"
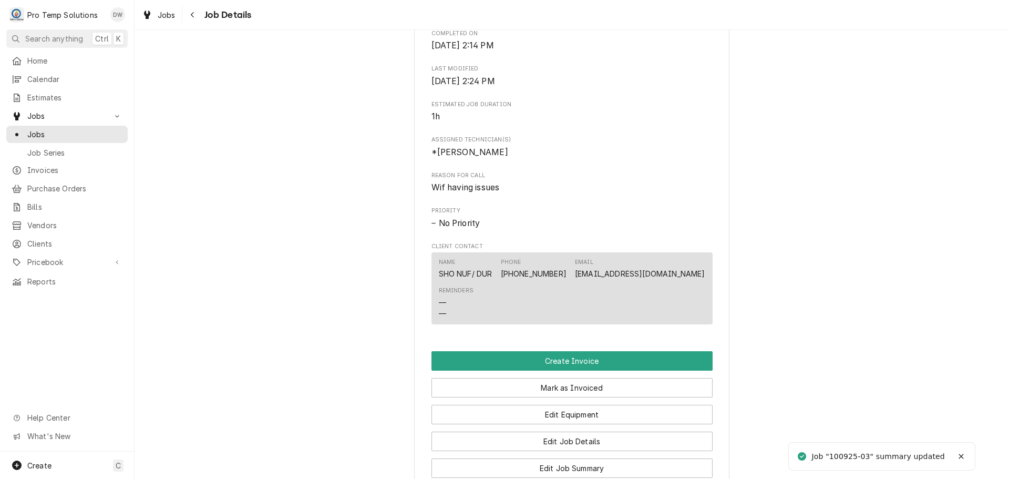
scroll to position [525, 0]
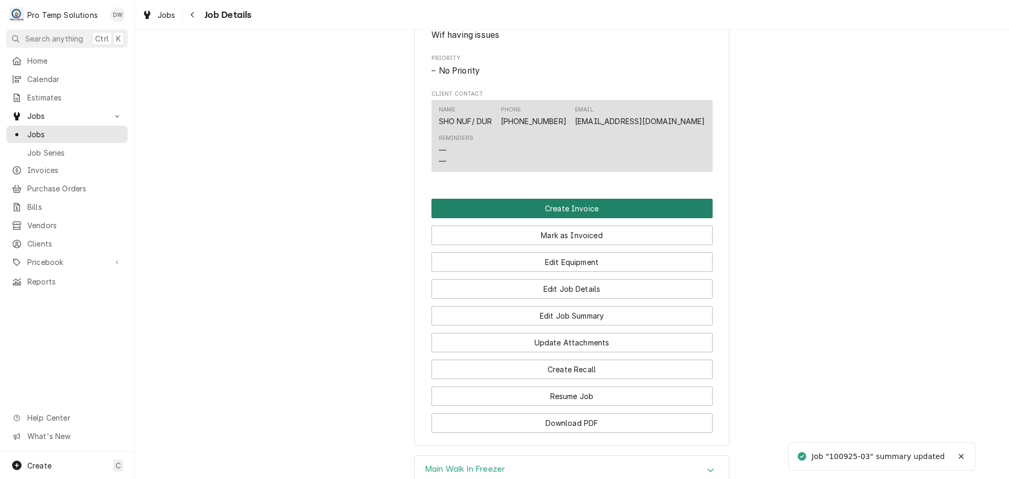
click at [558, 218] on button "Create Invoice" at bounding box center [571, 208] width 281 height 19
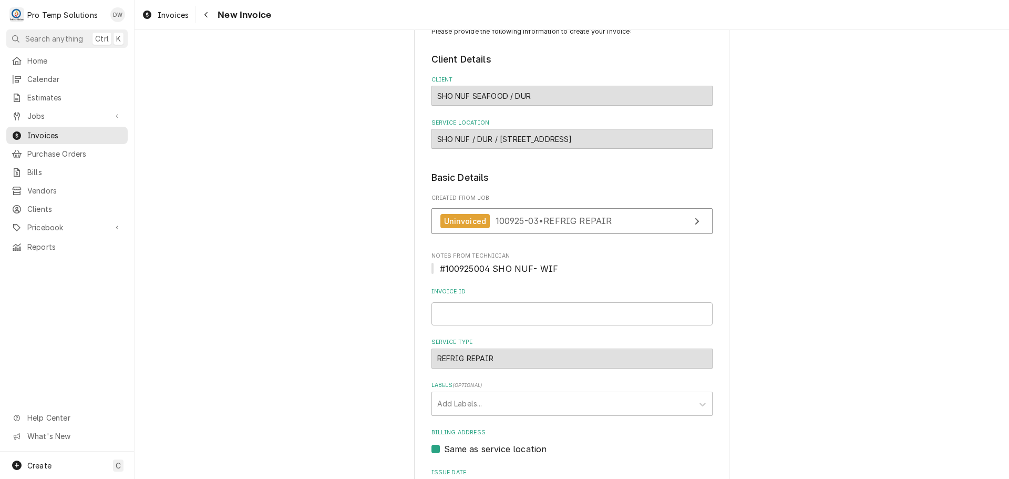
scroll to position [53, 0]
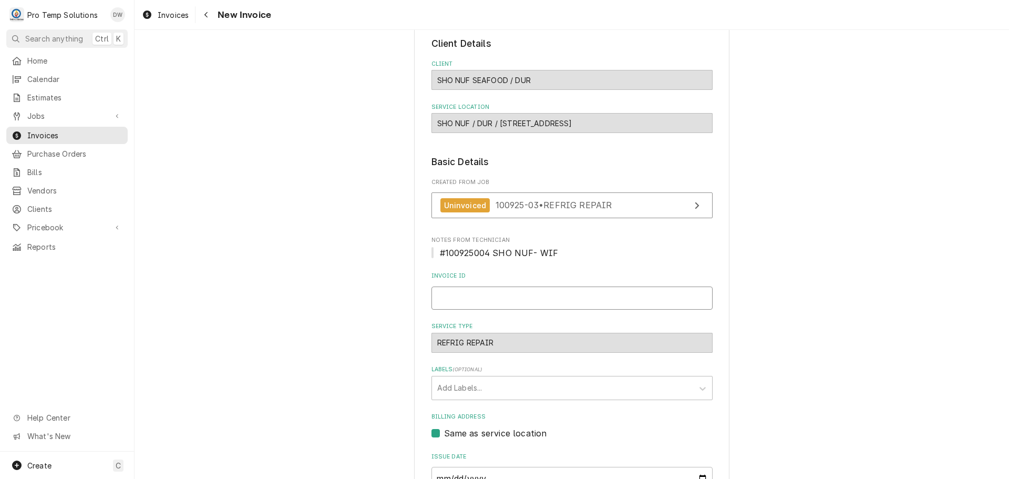
click at [482, 303] on input "Invoice ID" at bounding box center [571, 297] width 281 height 23
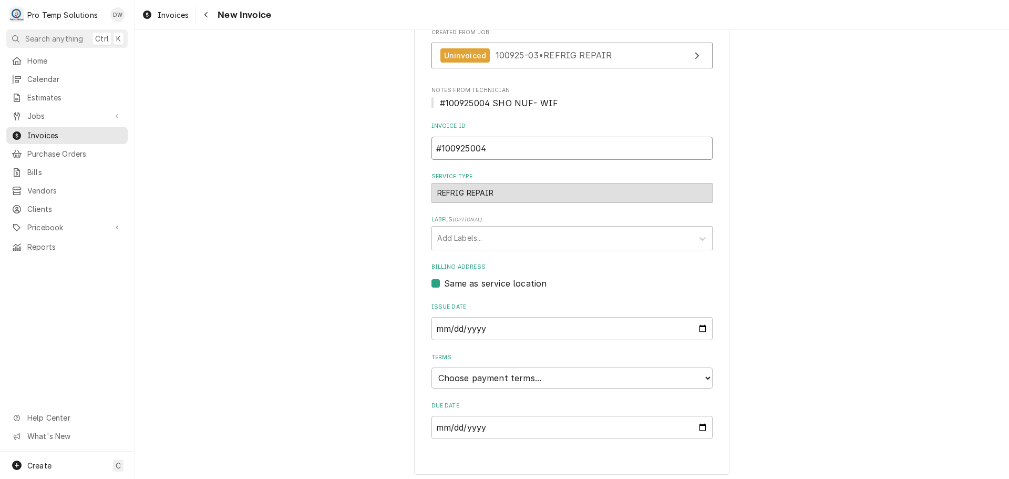
scroll to position [207, 0]
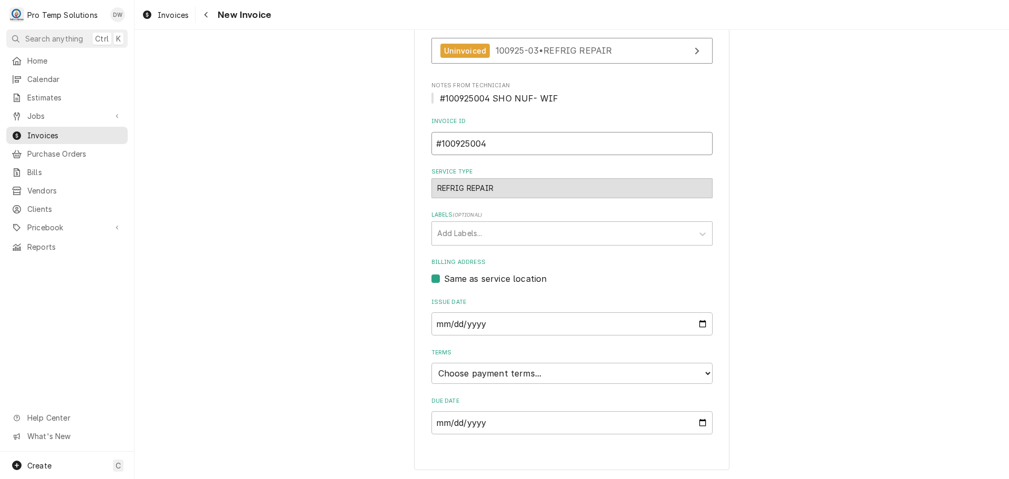
type input "#100925004"
click at [464, 371] on select "Choose payment terms... Same Day Net 7 Net 14 Net 21 Net 30 Net 45 Net 60 Net 90" at bounding box center [571, 372] width 281 height 21
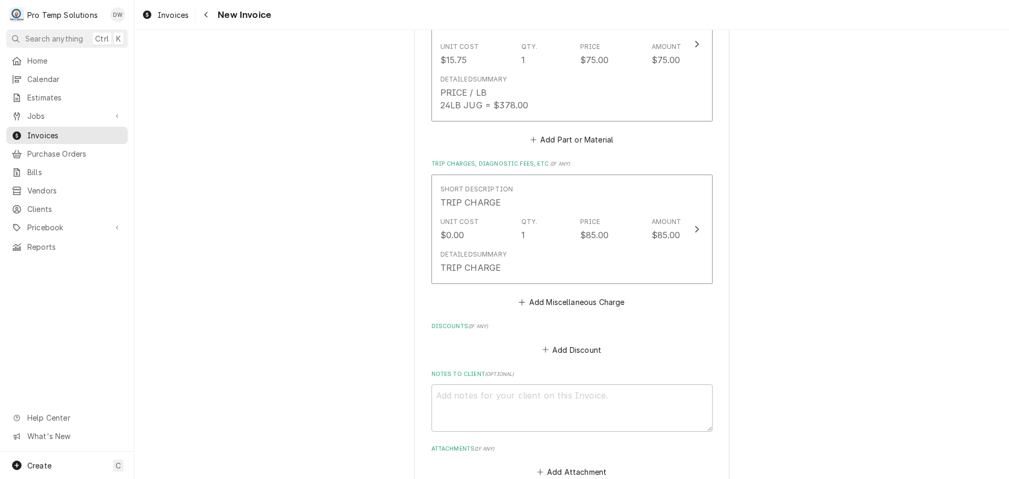
scroll to position [1100, 0]
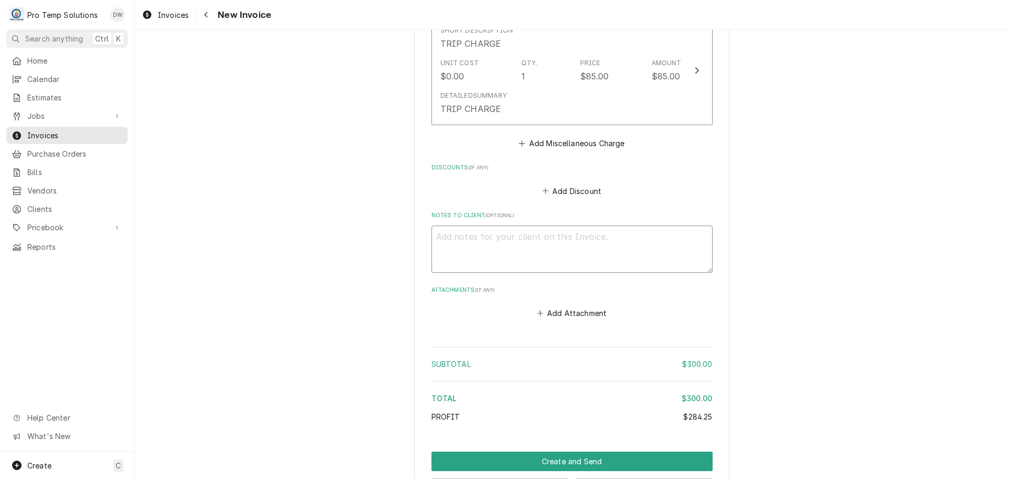
click at [461, 232] on textarea "Notes to Client ( optional )" at bounding box center [571, 248] width 281 height 47
type textarea "x"
type textarea "#"
type textarea "x"
type textarea "#1"
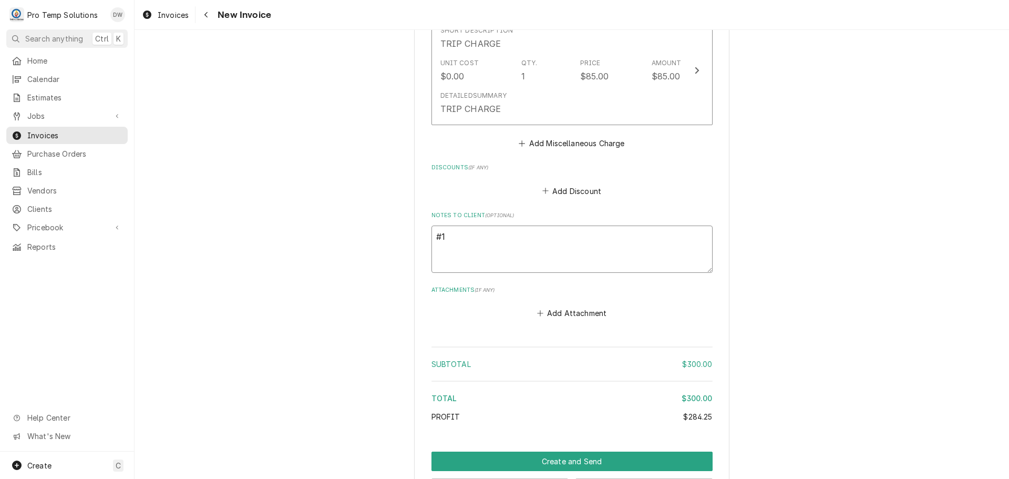
type textarea "x"
type textarea "#10"
type textarea "x"
type textarea "#100"
type textarea "x"
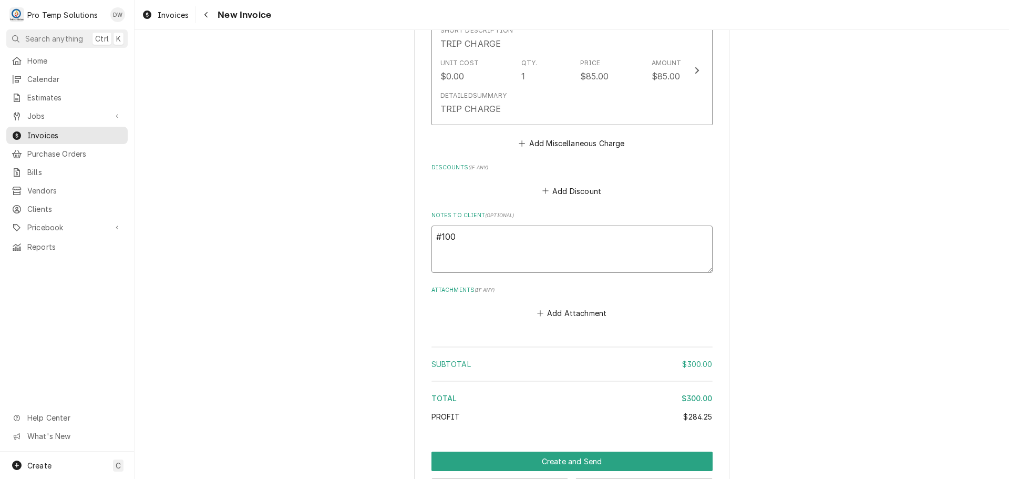
type textarea "#1009"
type textarea "x"
type textarea "#10098"
type textarea "x"
type textarea "#1009"
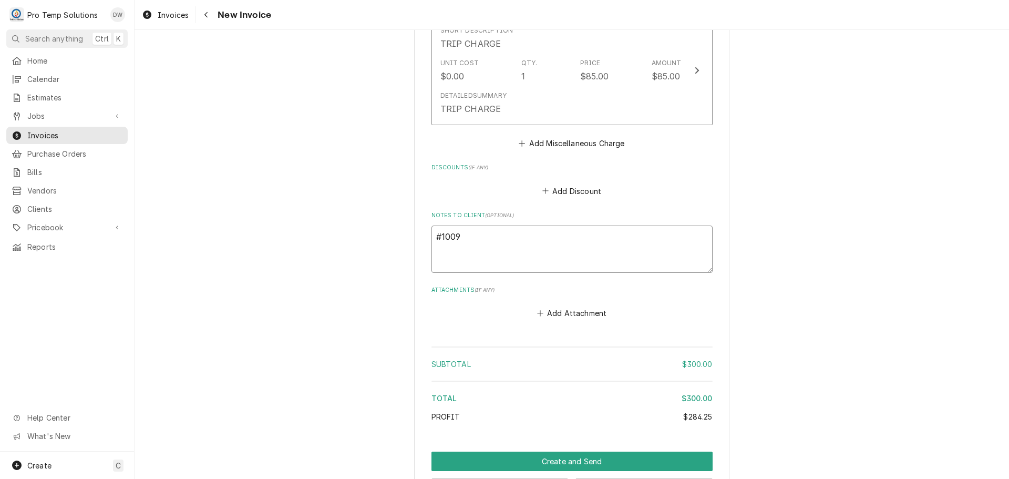
type textarea "x"
type textarea "#10092"
type textarea "x"
type textarea "#100925"
type textarea "x"
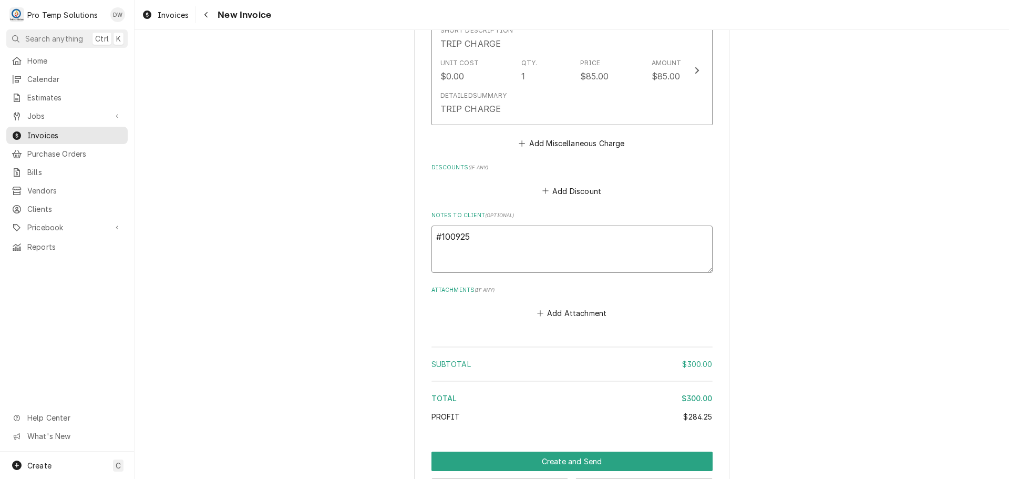
type textarea "#1009250"
type textarea "x"
type textarea "#10092500"
type textarea "x"
type textarea "#100925004"
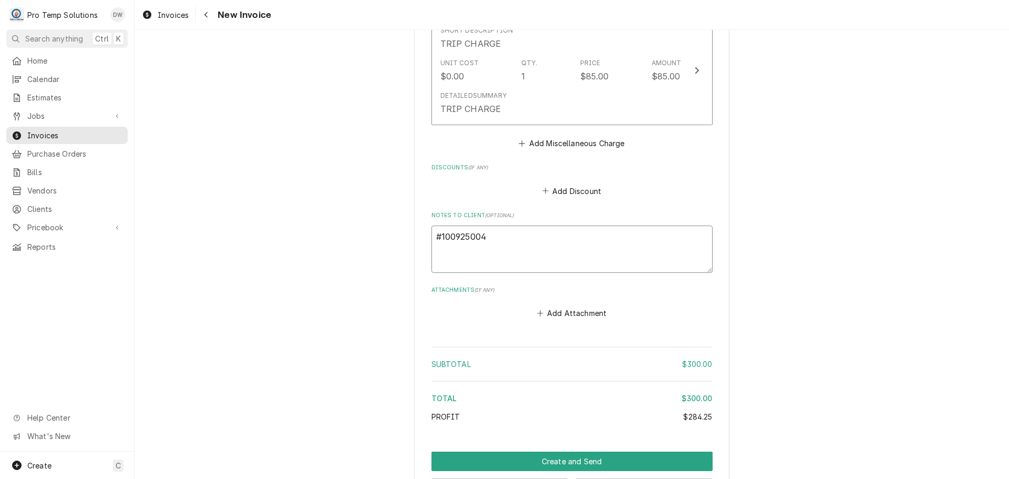
type textarea "x"
type textarea "#100925004"
type textarea "x"
type textarea "#100925004 S"
type textarea "x"
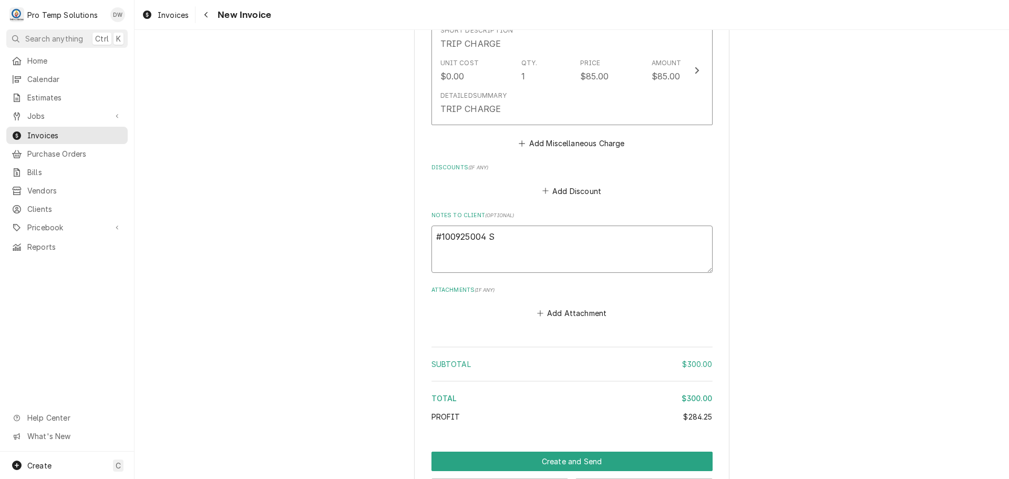
type textarea "#100925004 SH"
type textarea "x"
type textarea "#100925004 SHO"
type textarea "x"
type textarea "#100925004 SHO"
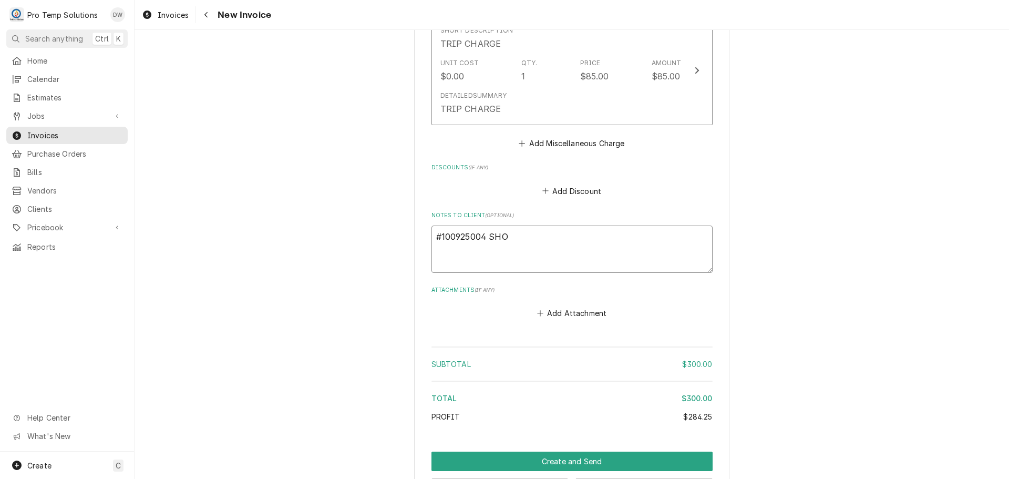
type textarea "x"
type textarea "#100925004 SHO N"
type textarea "x"
type textarea "#100925004 SHO NU"
type textarea "x"
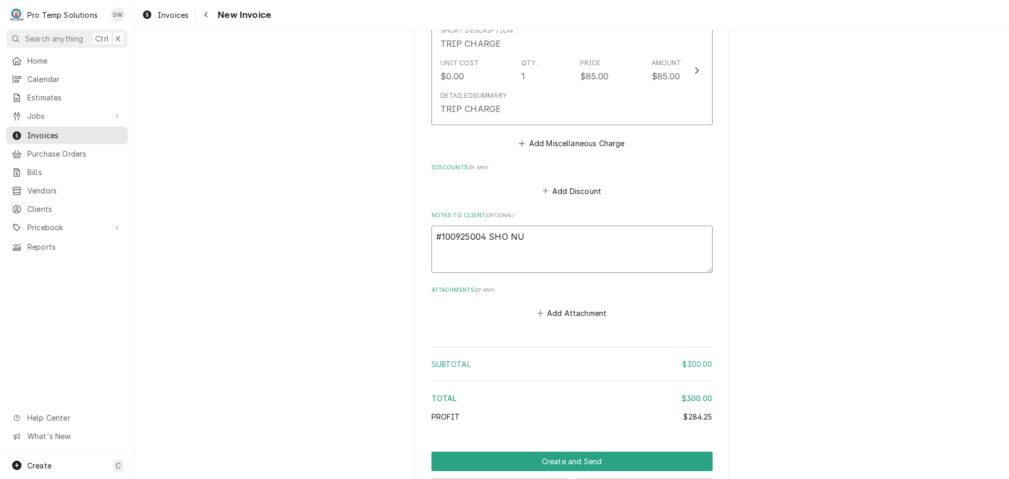
type textarea "#100925004 SHO NUF"
type textarea "x"
type textarea "#100925004 SHO NUFF"
type textarea "x"
type textarea "#100925004 SHO NUFF-"
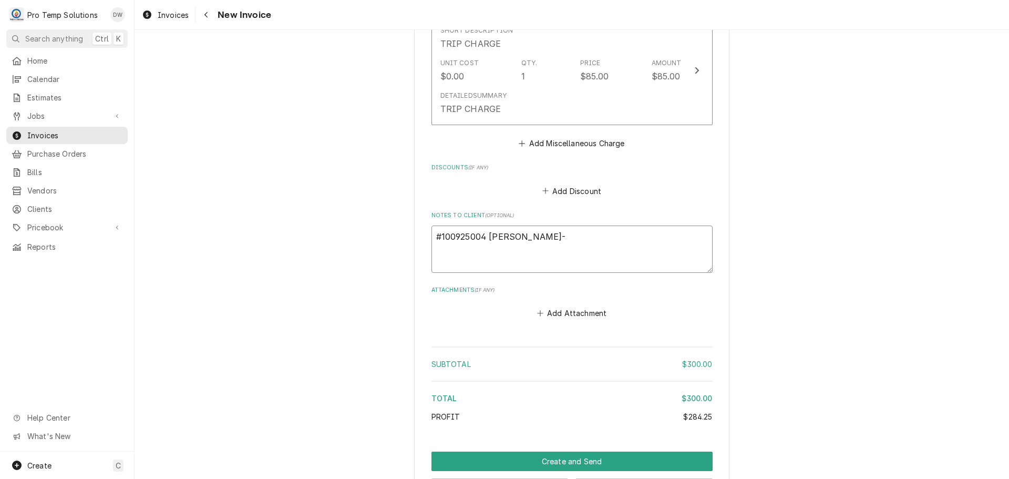
type textarea "x"
type textarea "#100925004 SHO NUFF-"
type textarea "x"
type textarea "#100925004 SHO NUFF- W"
type textarea "x"
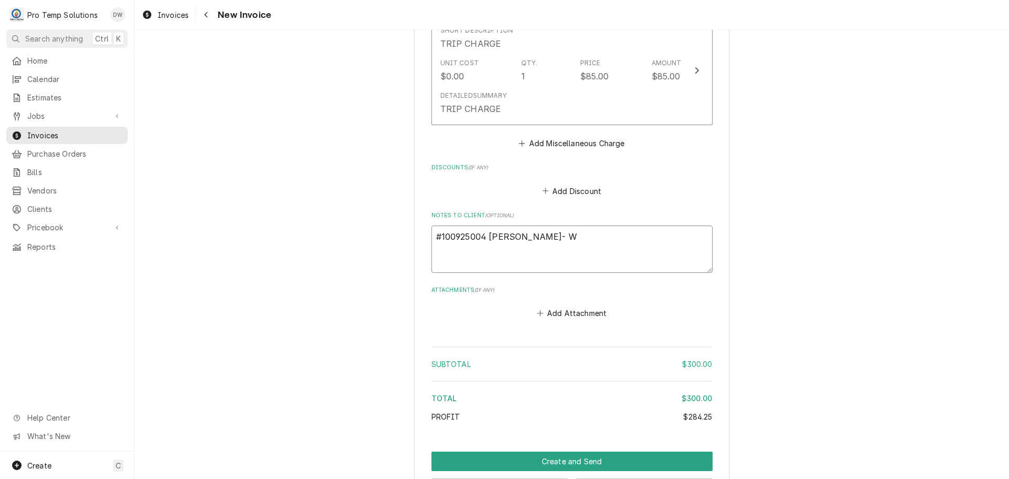
type textarea "#100925004 SHO NUFF- WI"
type textarea "x"
type textarea "#100925004 [PERSON_NAME]- WIF"
type textarea "x"
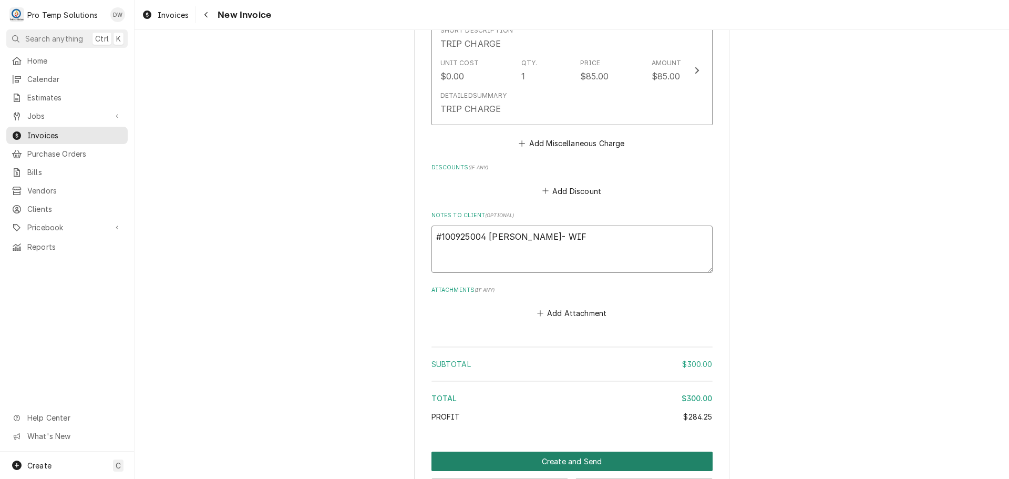
type textarea "#100925004 [PERSON_NAME]- WIF"
click at [553, 468] on button "Create and Send" at bounding box center [571, 460] width 281 height 19
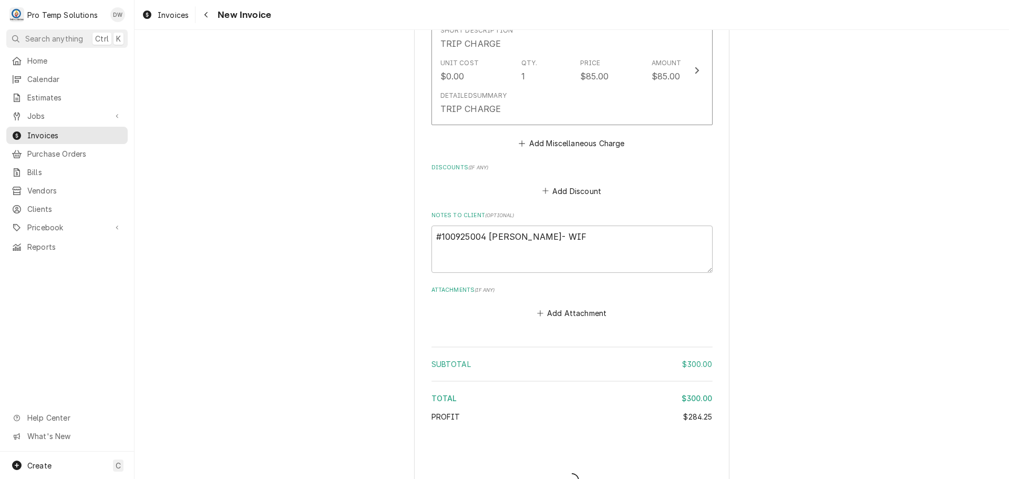
type textarea "x"
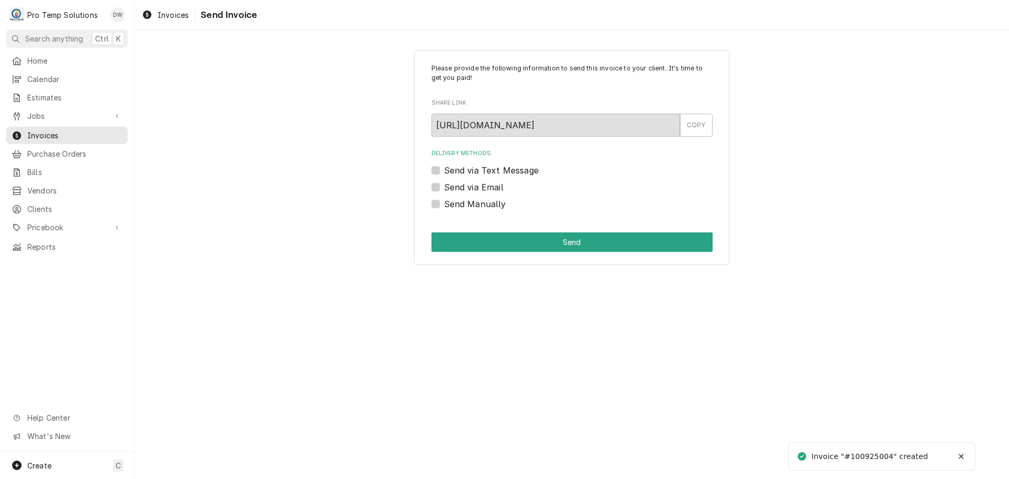
click at [444, 184] on label "Send via Email" at bounding box center [473, 187] width 59 height 13
click at [444, 184] on input "Send via Email" at bounding box center [584, 192] width 281 height 23
checkbox input "true"
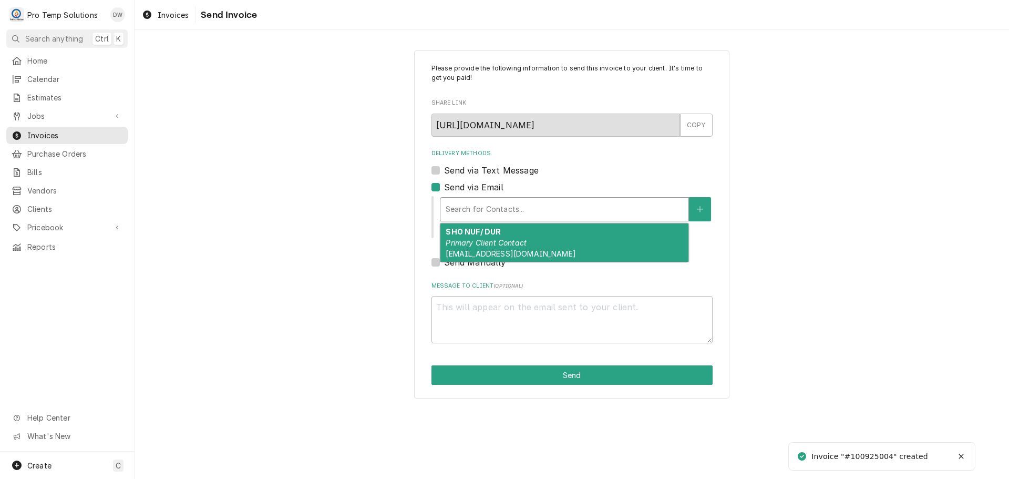
click at [524, 213] on div "Delivery Methods" at bounding box center [563, 209] width 237 height 19
click at [511, 243] on em "Primary Client Contact" at bounding box center [485, 242] width 81 height 9
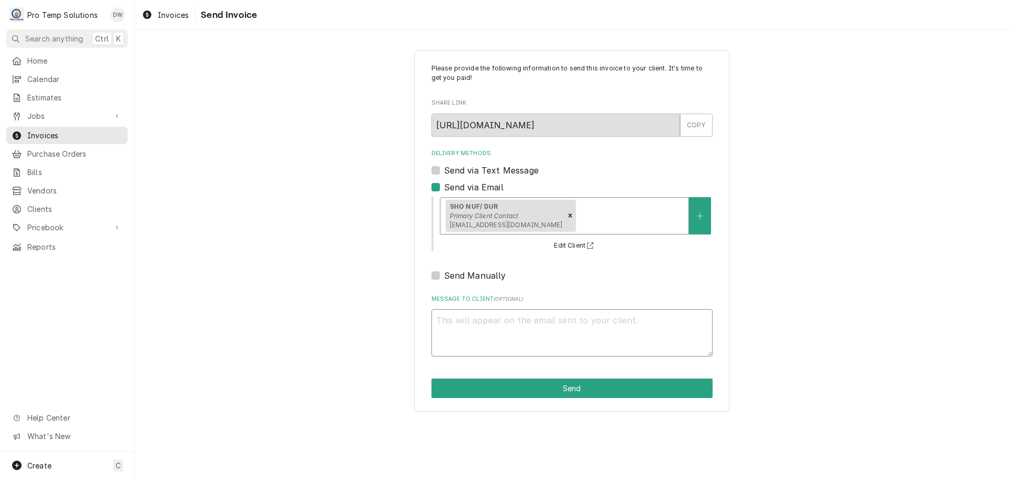
click at [481, 326] on textarea "Message to Client ( optional )" at bounding box center [571, 332] width 281 height 47
type textarea "x"
type textarea "#"
type textarea "x"
type textarea "#1"
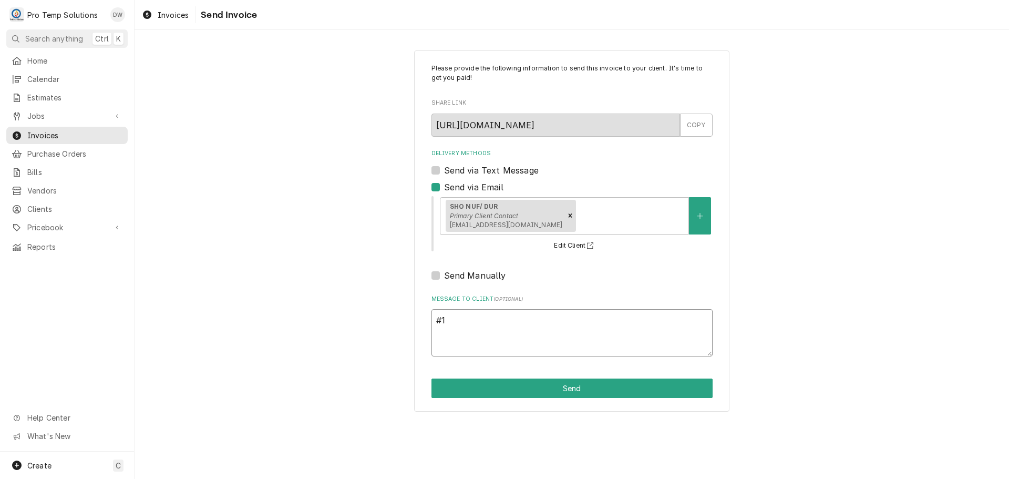
type textarea "x"
type textarea "#10"
type textarea "x"
type textarea "#100"
type textarea "x"
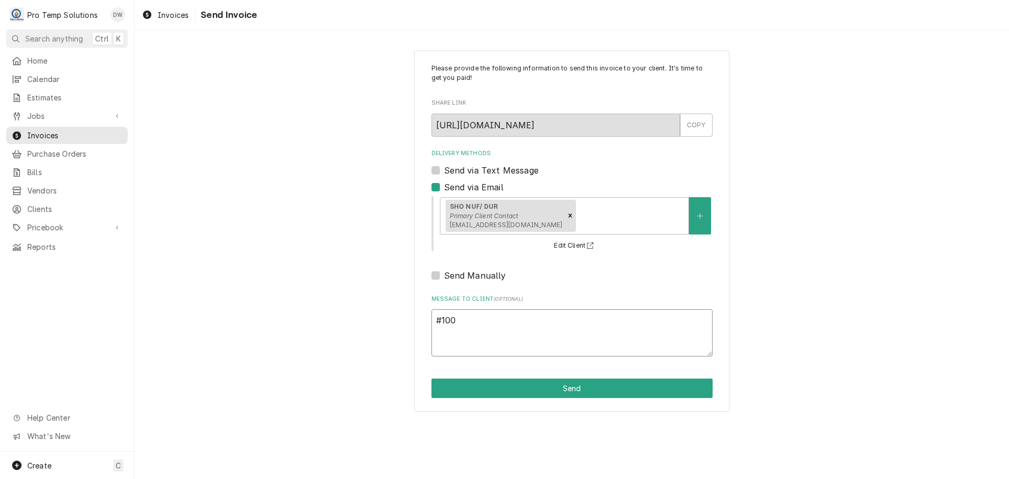
type textarea "#1009"
type textarea "x"
type textarea "#10092"
type textarea "x"
type textarea "#100925"
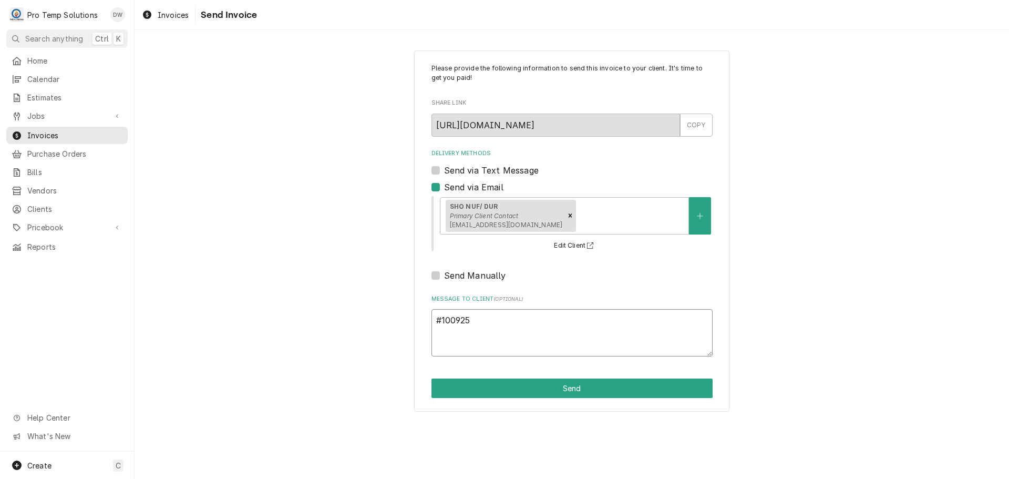
type textarea "x"
type textarea "#1009250"
type textarea "x"
type textarea "#10092500"
type textarea "x"
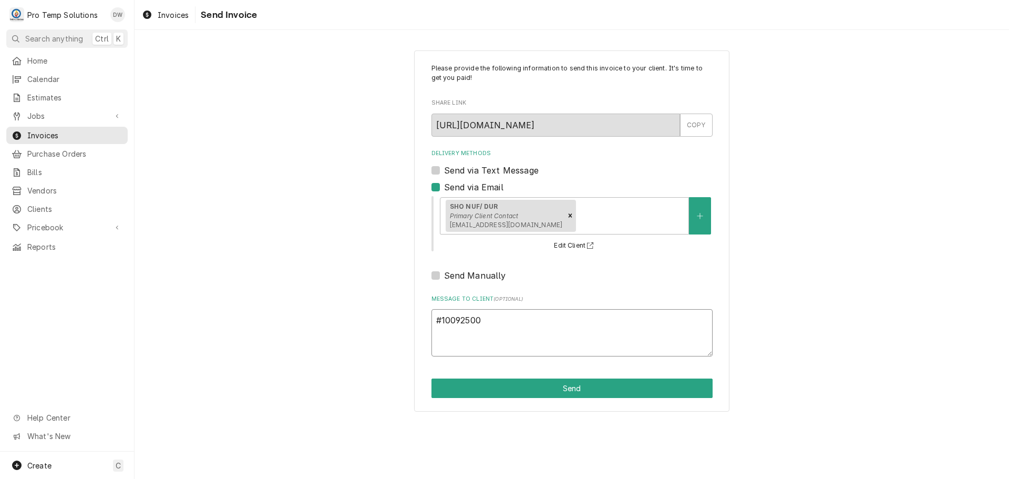
type textarea "#100925004"
type textarea "x"
type textarea "#100925004"
type textarea "x"
type textarea "#100925004 S"
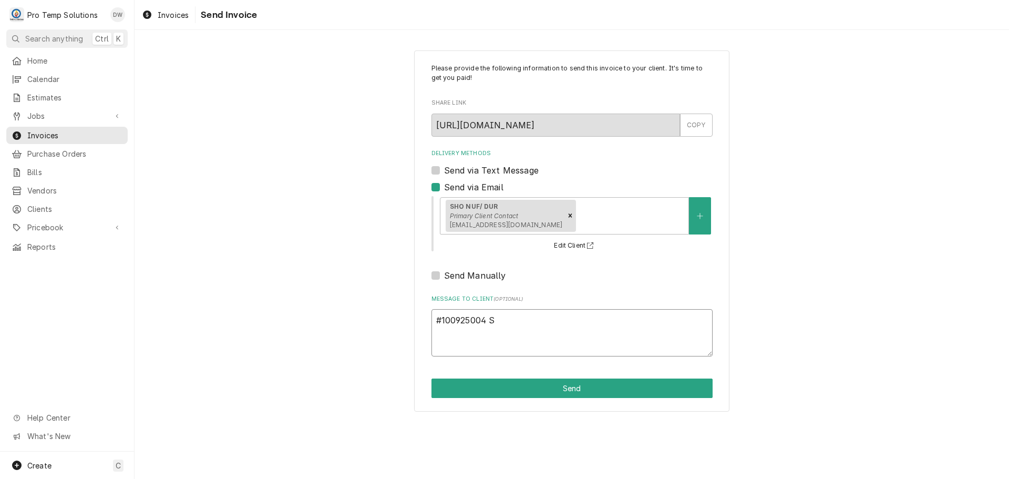
type textarea "x"
type textarea "#100925004 SH"
type textarea "x"
type textarea "#100925004 SHO"
type textarea "x"
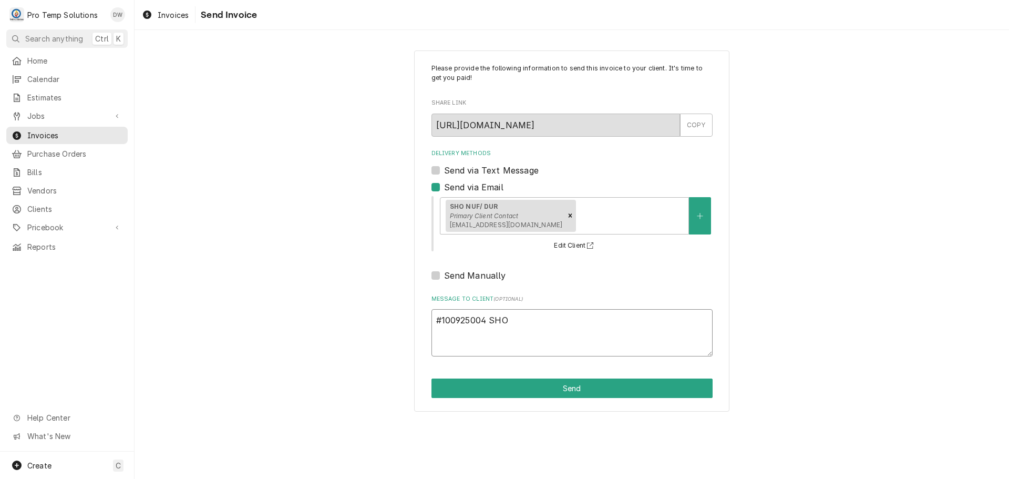
type textarea "#100925004 SHO"
type textarea "x"
type textarea "#100925004 SHO N"
type textarea "x"
type textarea "#100925004 SHO NU"
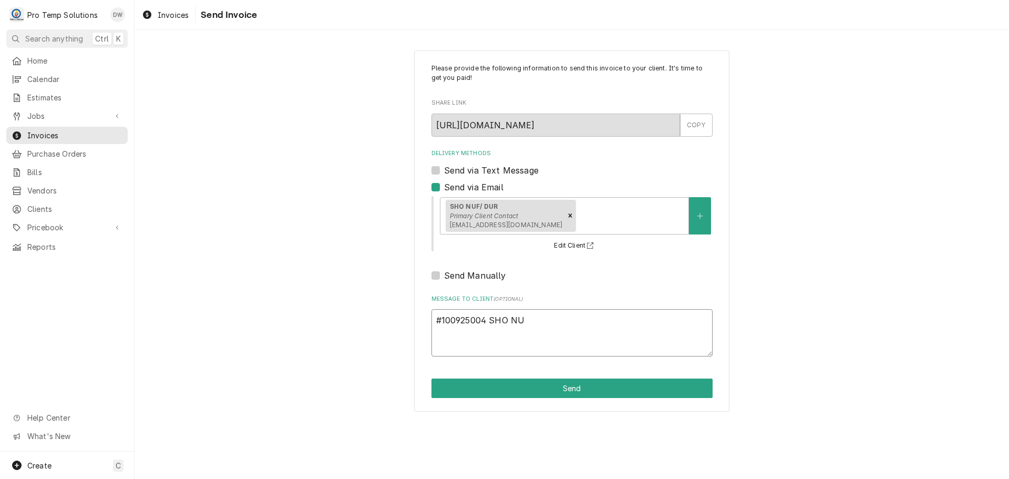
type textarea "x"
type textarea "#100925004 SHO NUF"
type textarea "x"
type textarea "#100925004 SHO NUFF"
type textarea "x"
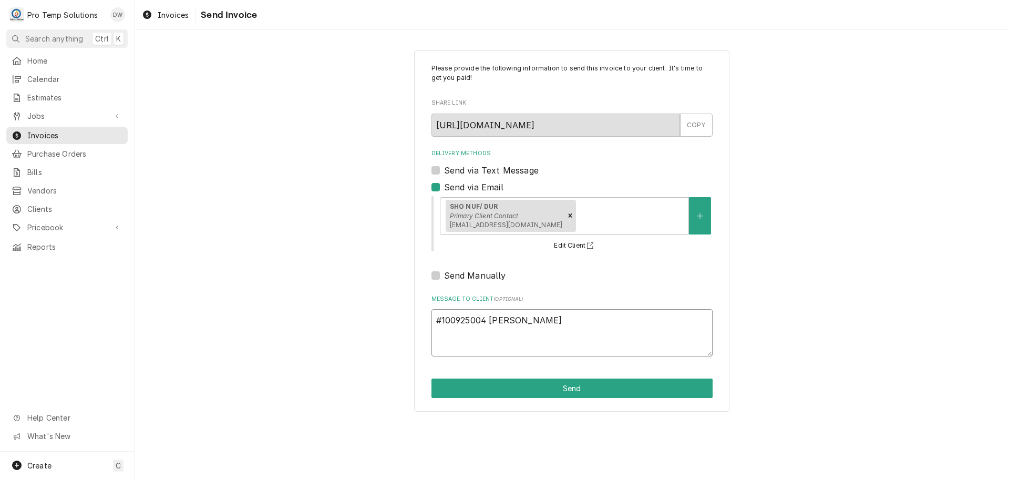
type textarea "#100925004 SHO NUFF-"
type textarea "x"
type textarea "#100925004 SHO NUFF-"
type textarea "x"
type textarea "#100925004 SHO NUFF- W"
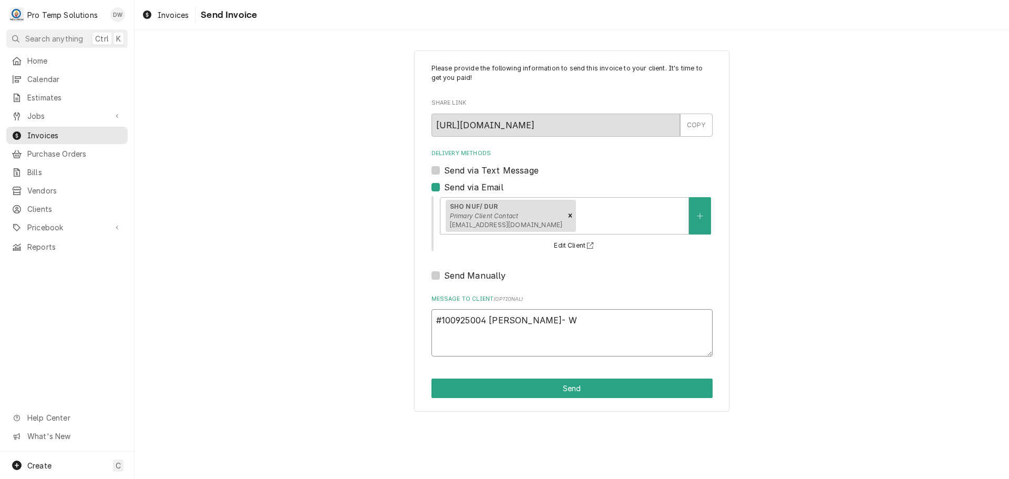
type textarea "x"
type textarea "#100925004 SHO NUFF- WI"
type textarea "x"
type textarea "#100925004 [PERSON_NAME]- WIF"
type textarea "x"
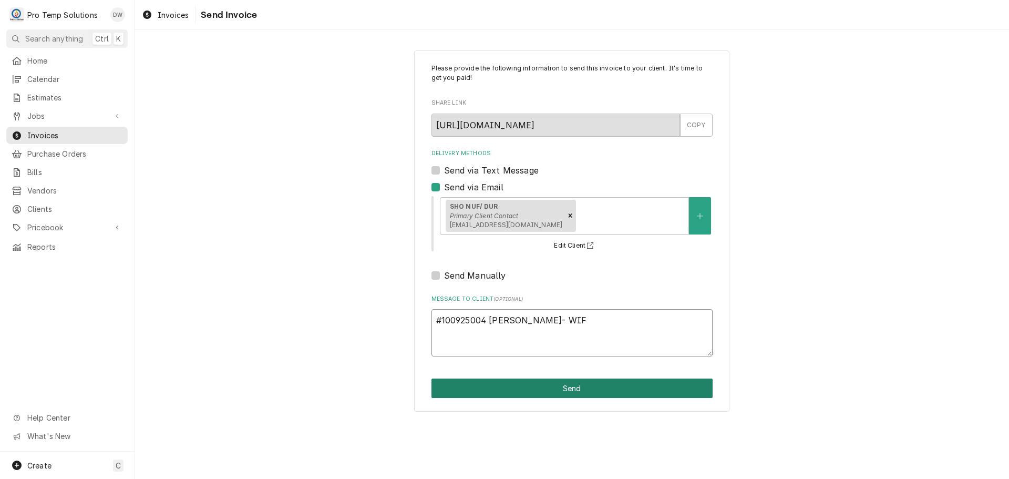
type textarea "#100925004 [PERSON_NAME]- WIF"
click at [568, 390] on button "Send" at bounding box center [571, 387] width 281 height 19
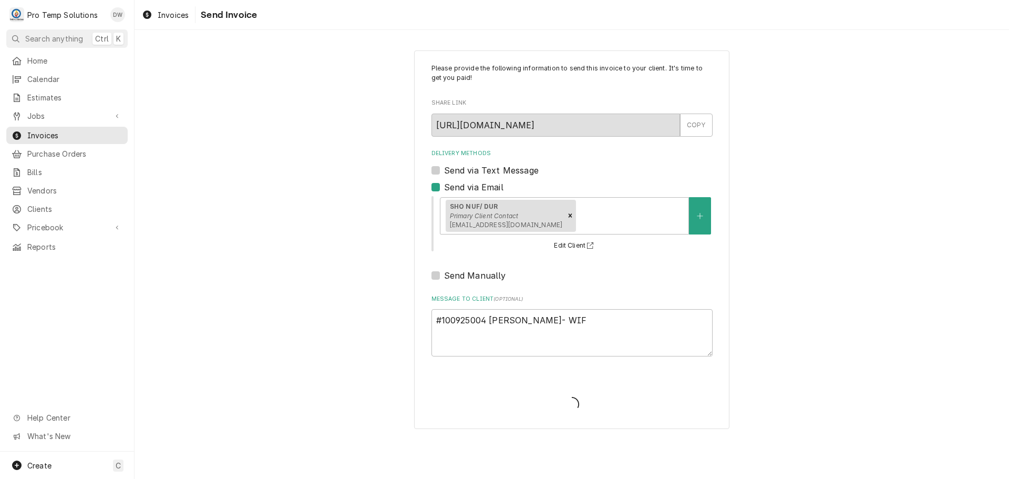
type textarea "x"
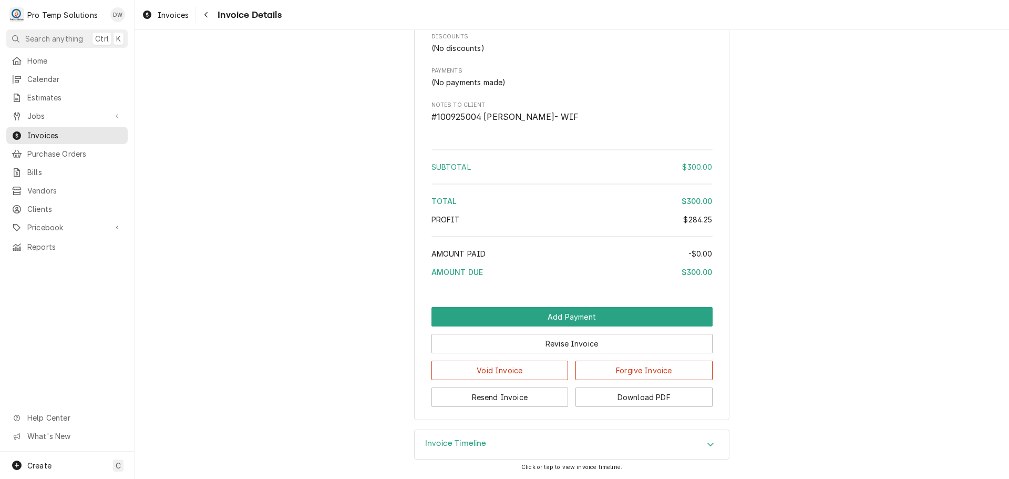
scroll to position [1051, 0]
click at [632, 407] on button "Download PDF" at bounding box center [643, 396] width 137 height 19
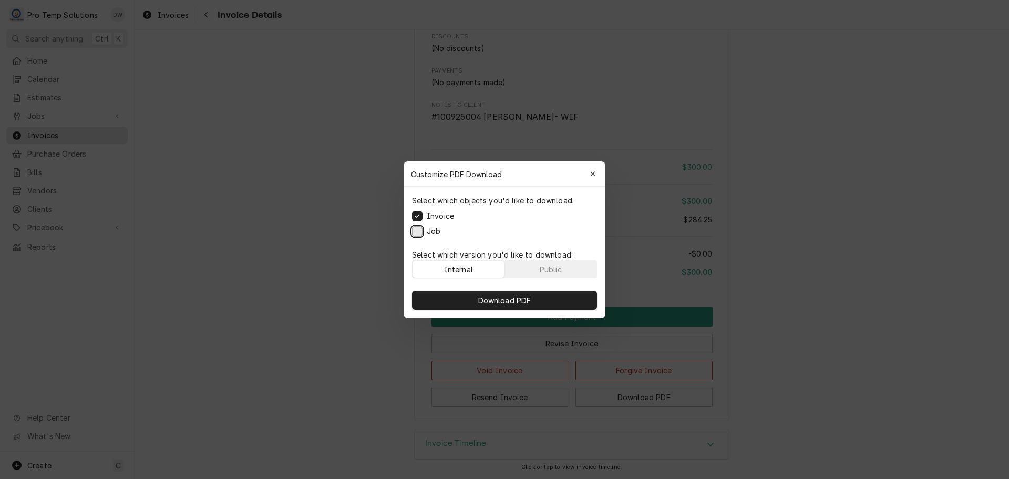
click at [419, 231] on button "Job" at bounding box center [417, 230] width 11 height 11
click at [521, 306] on button "Download PDF" at bounding box center [504, 299] width 185 height 19
